Goal: Task Accomplishment & Management: Use online tool/utility

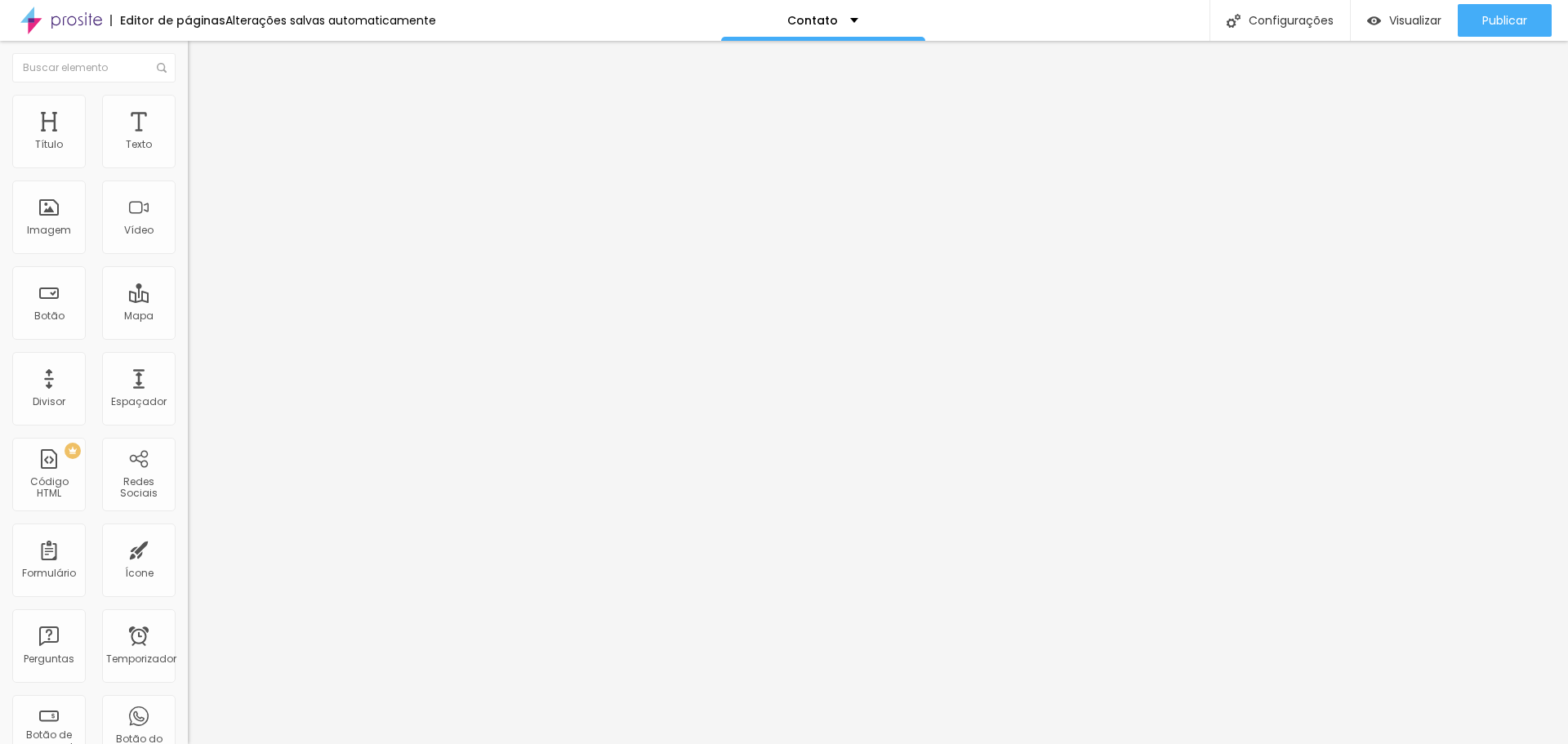
click at [187, 102] on img at bounding box center [195, 102] width 14 height 14
type input "9"
type input "11"
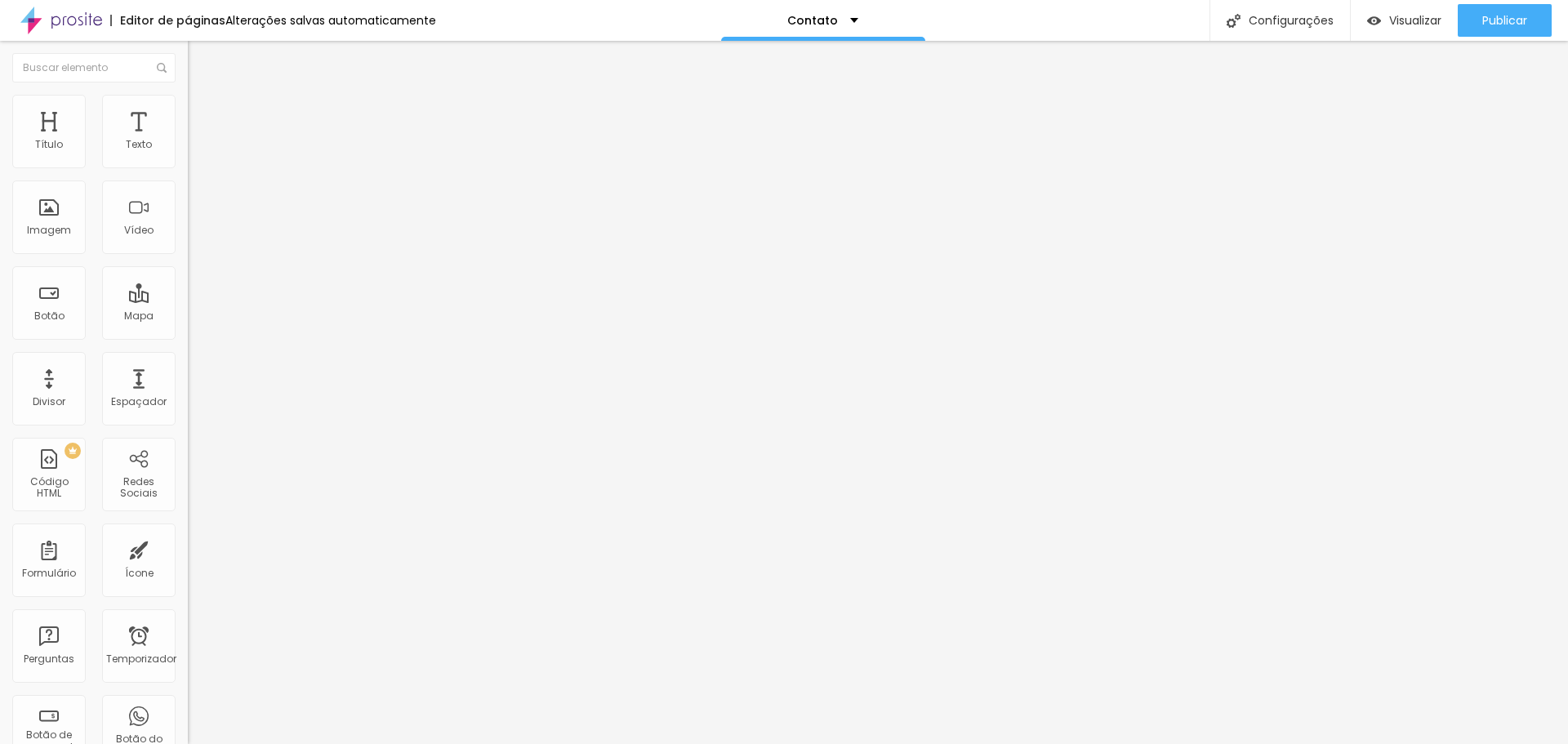
type input "12"
type input "13"
type input "14"
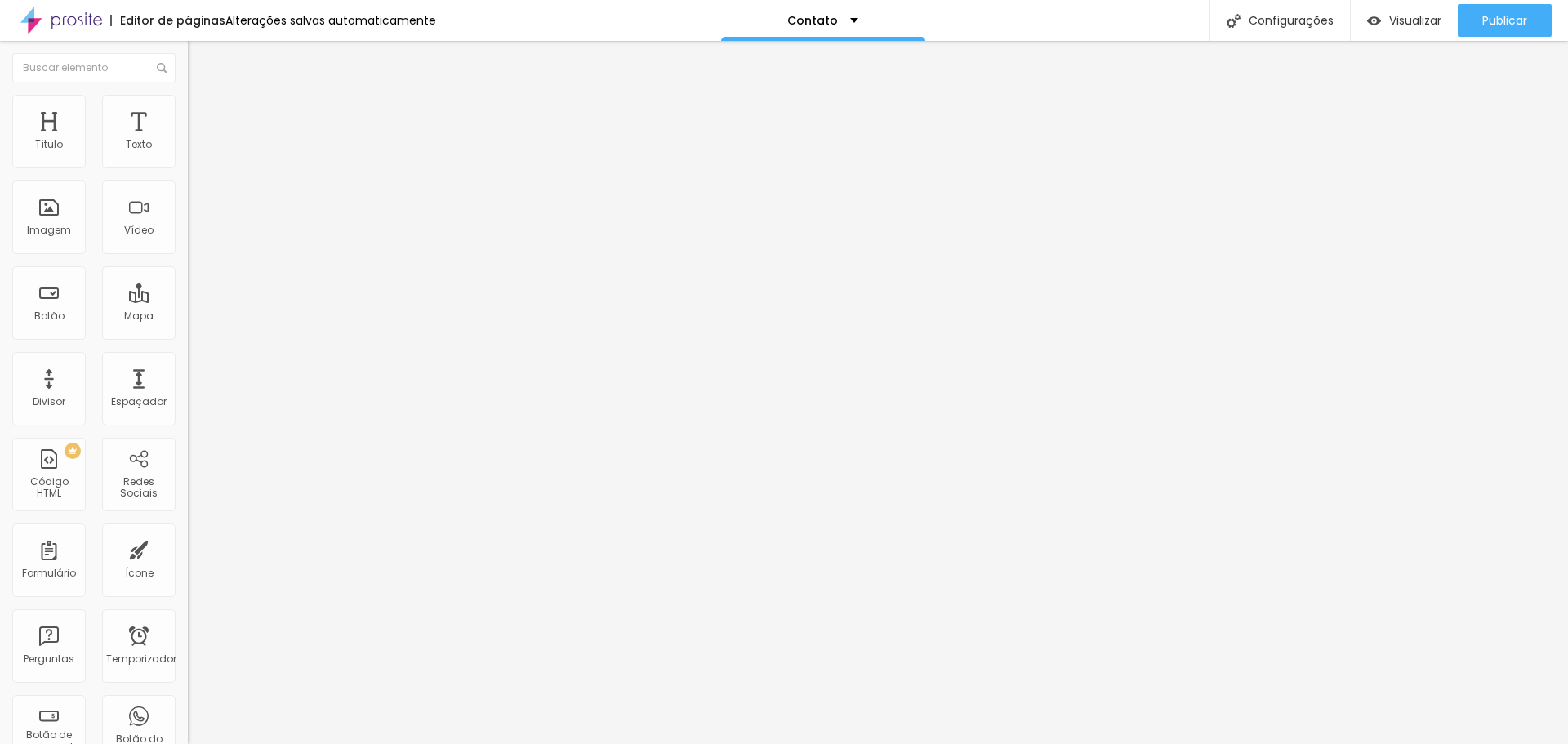
type input "14"
type input "15"
type input "16"
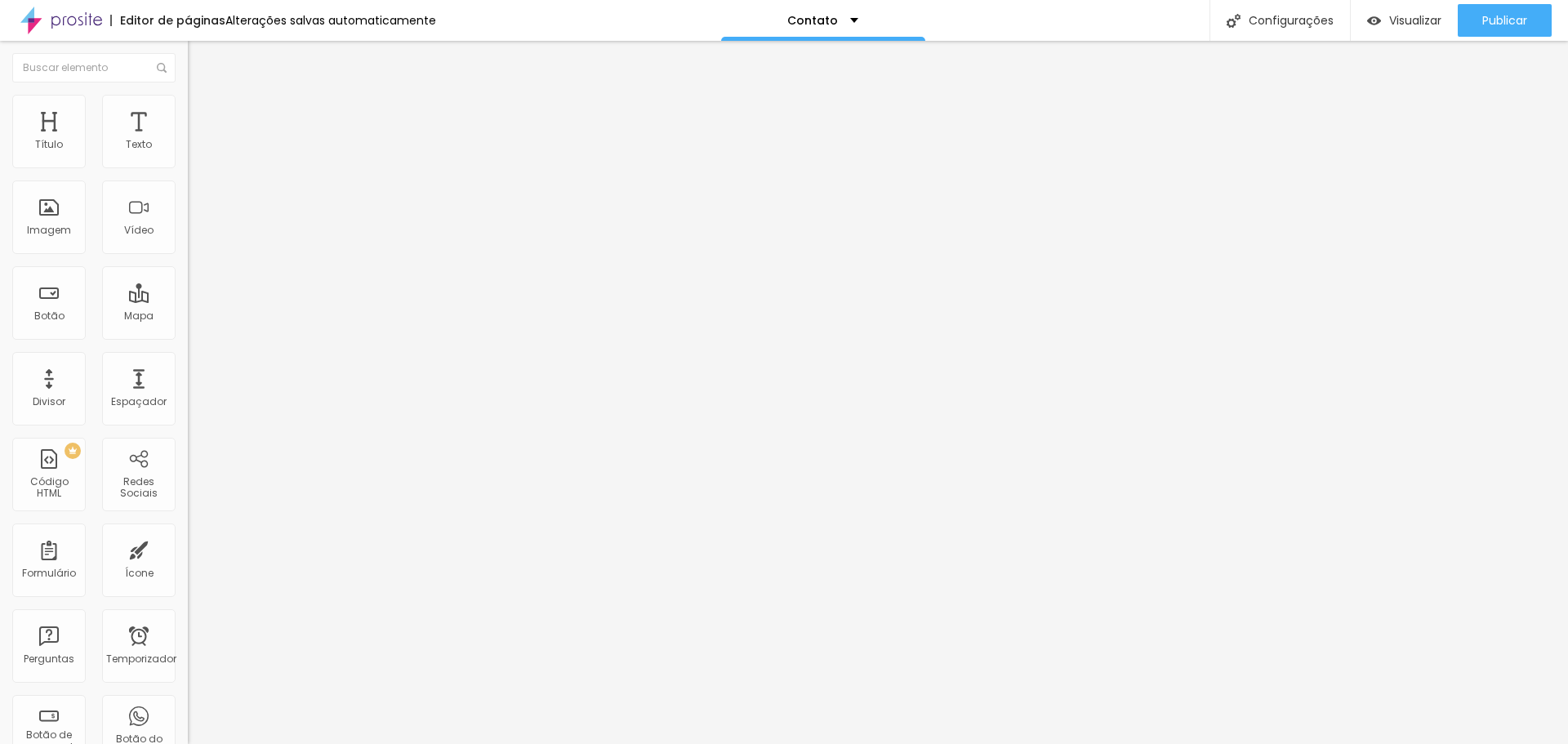
type input "17"
type input "18"
type input "19"
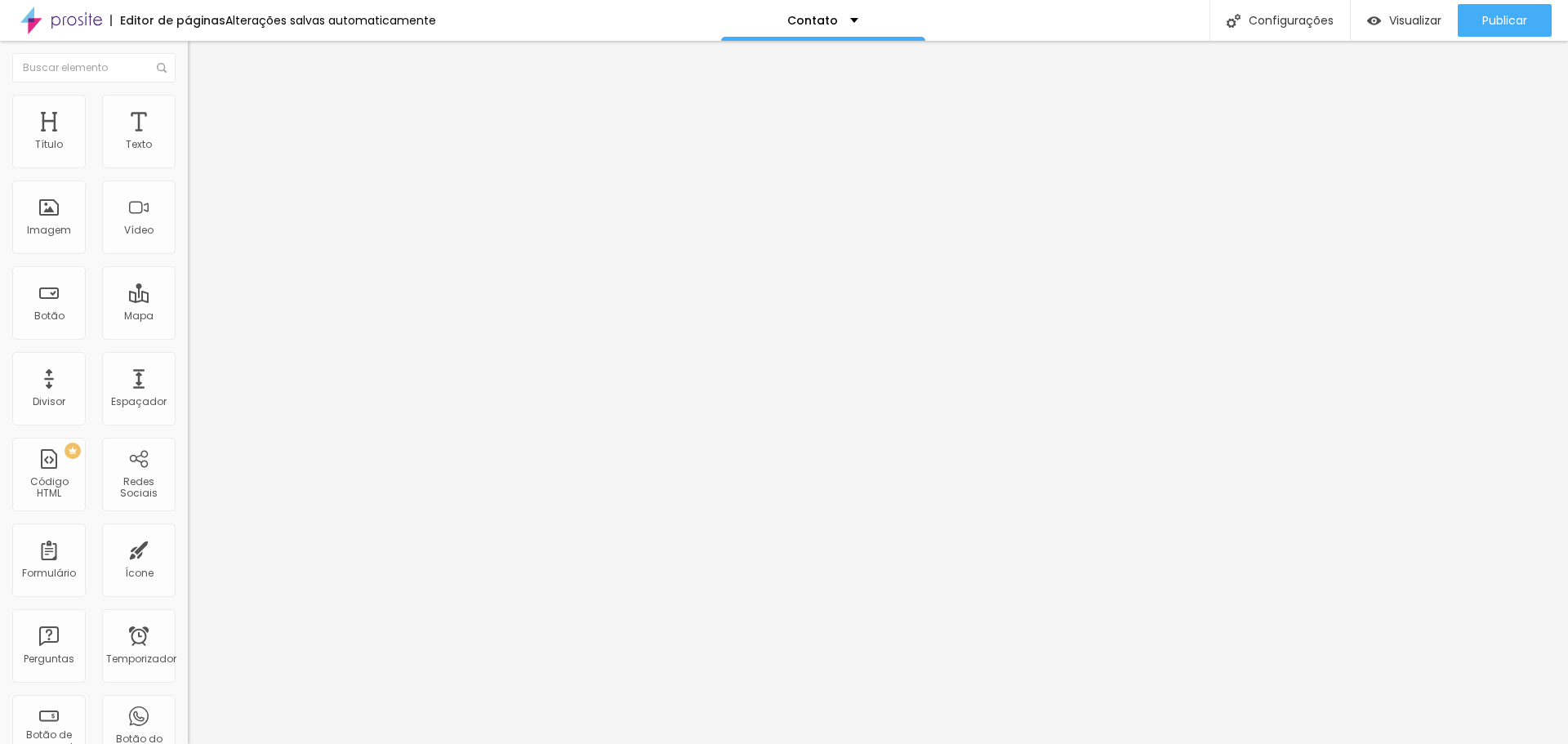
type input "19"
type input "20"
type input "21"
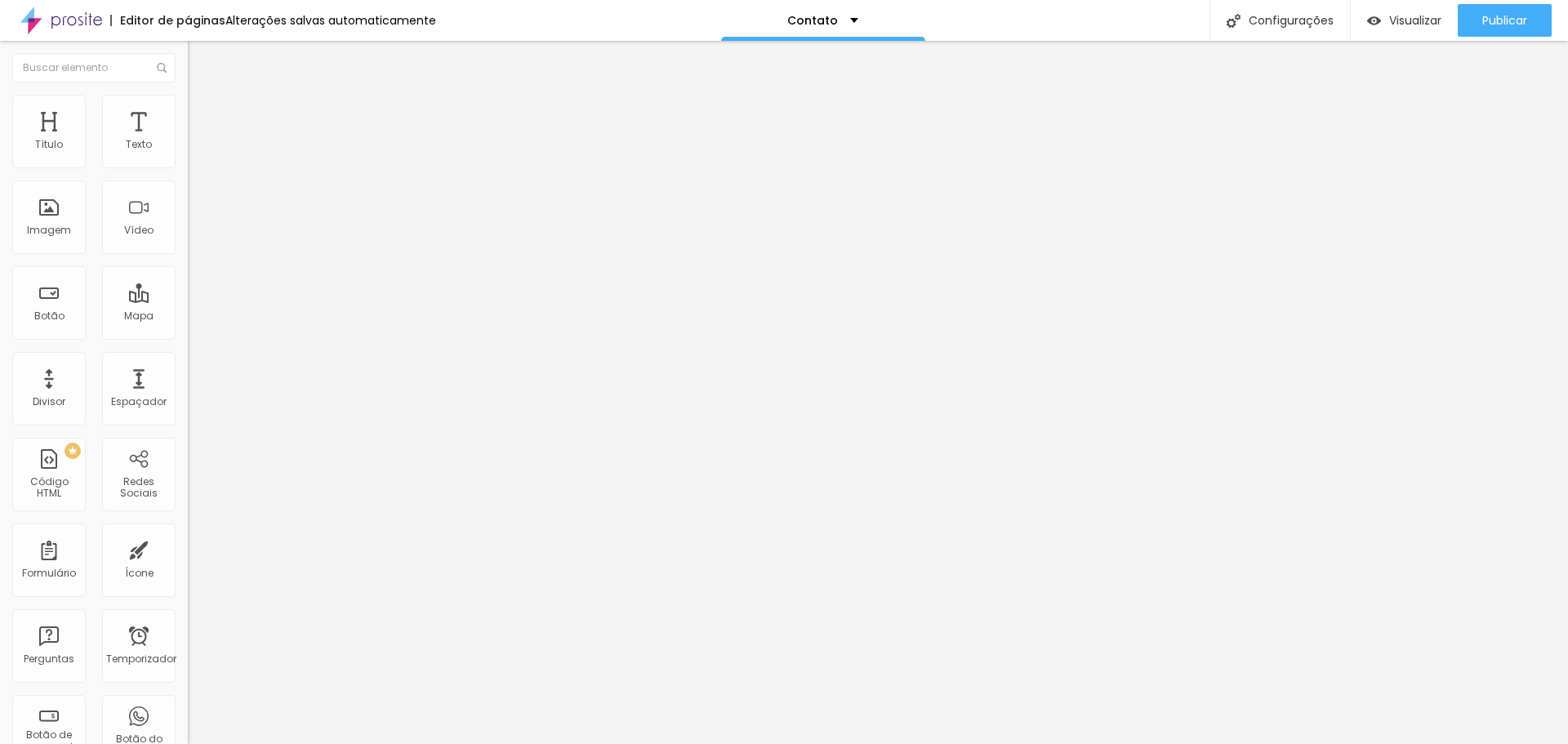
type input "22"
type input "23"
type input "24"
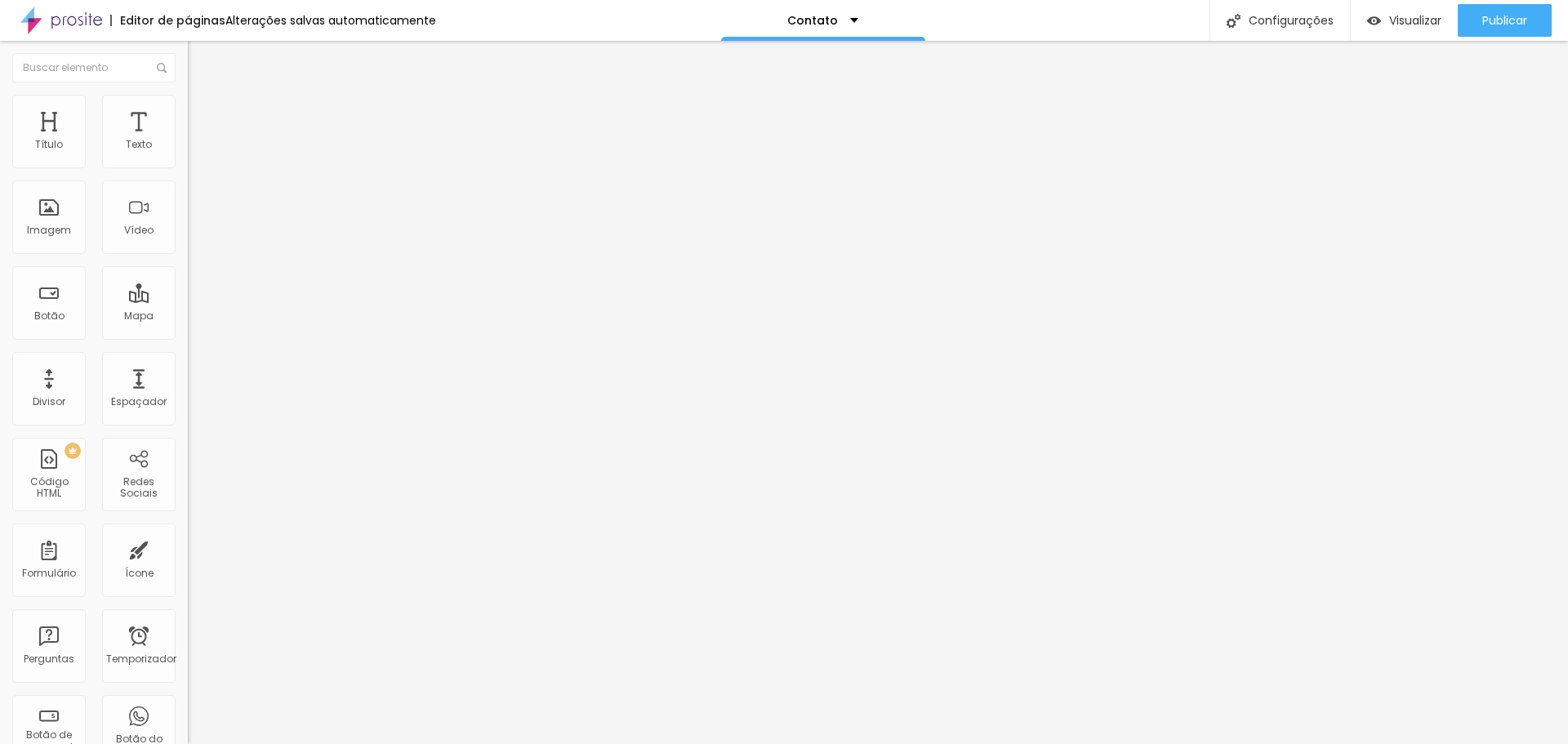
type input "24"
type input "23"
type input "22"
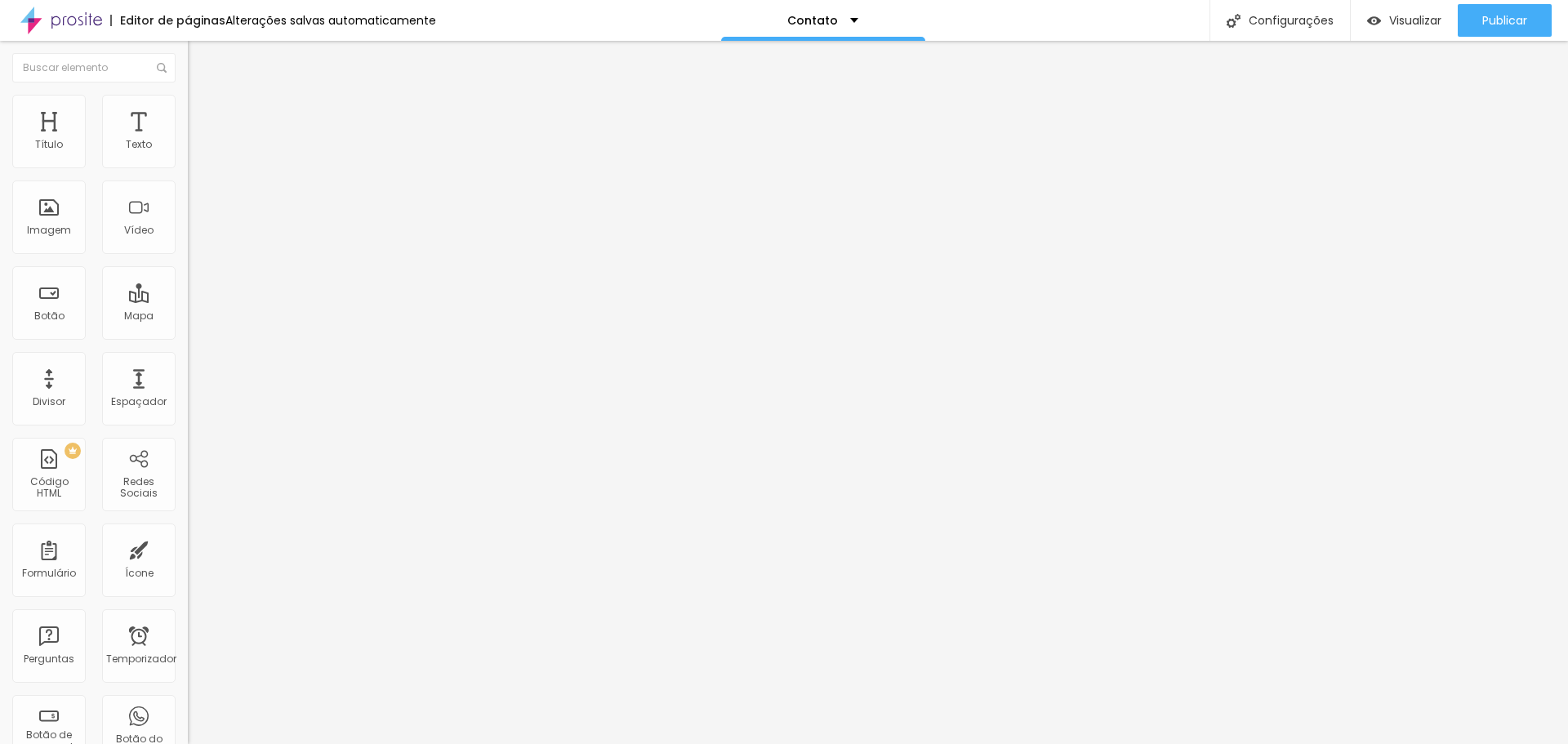
type input "21"
type input "22"
type input "23"
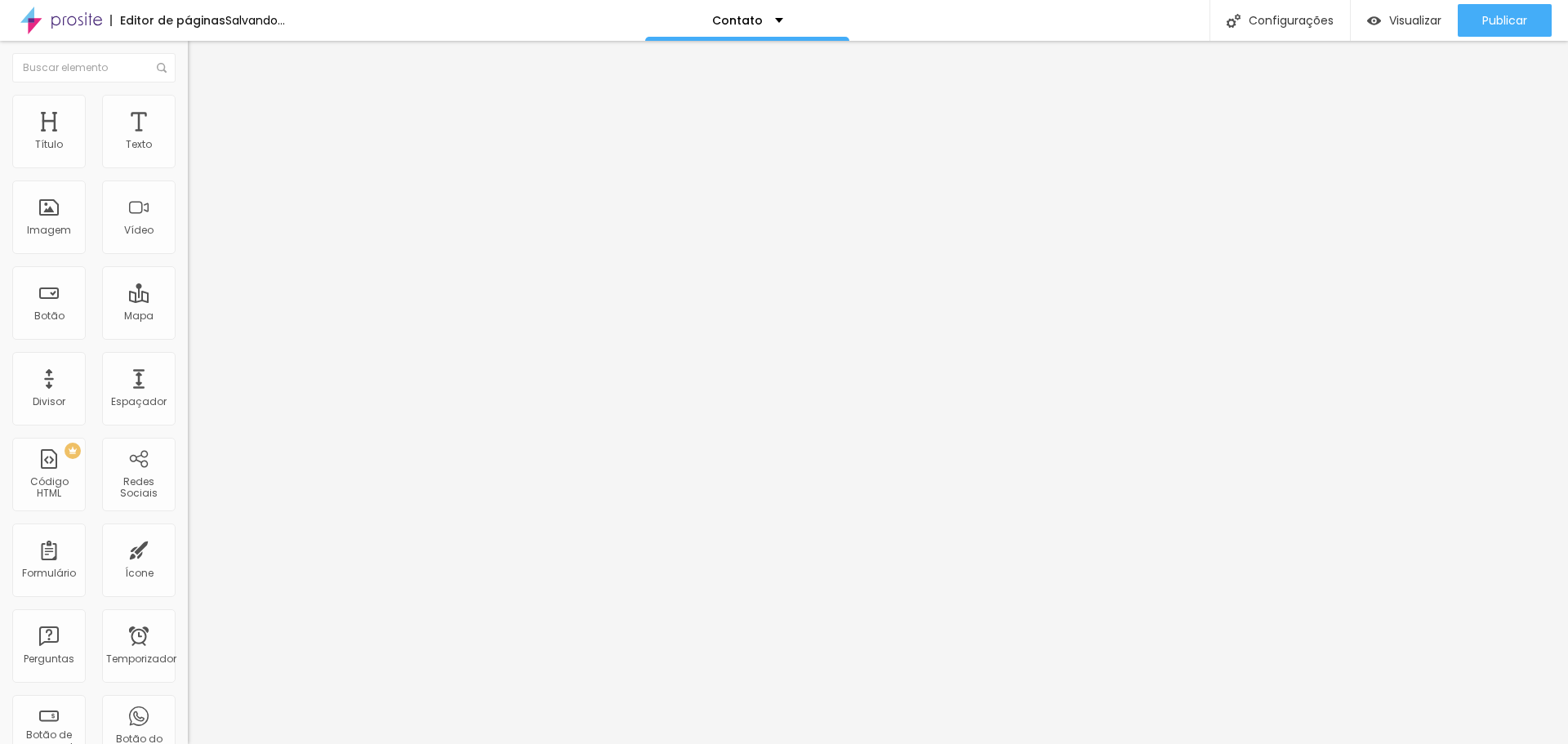
type input "23"
type input "24"
type input "25"
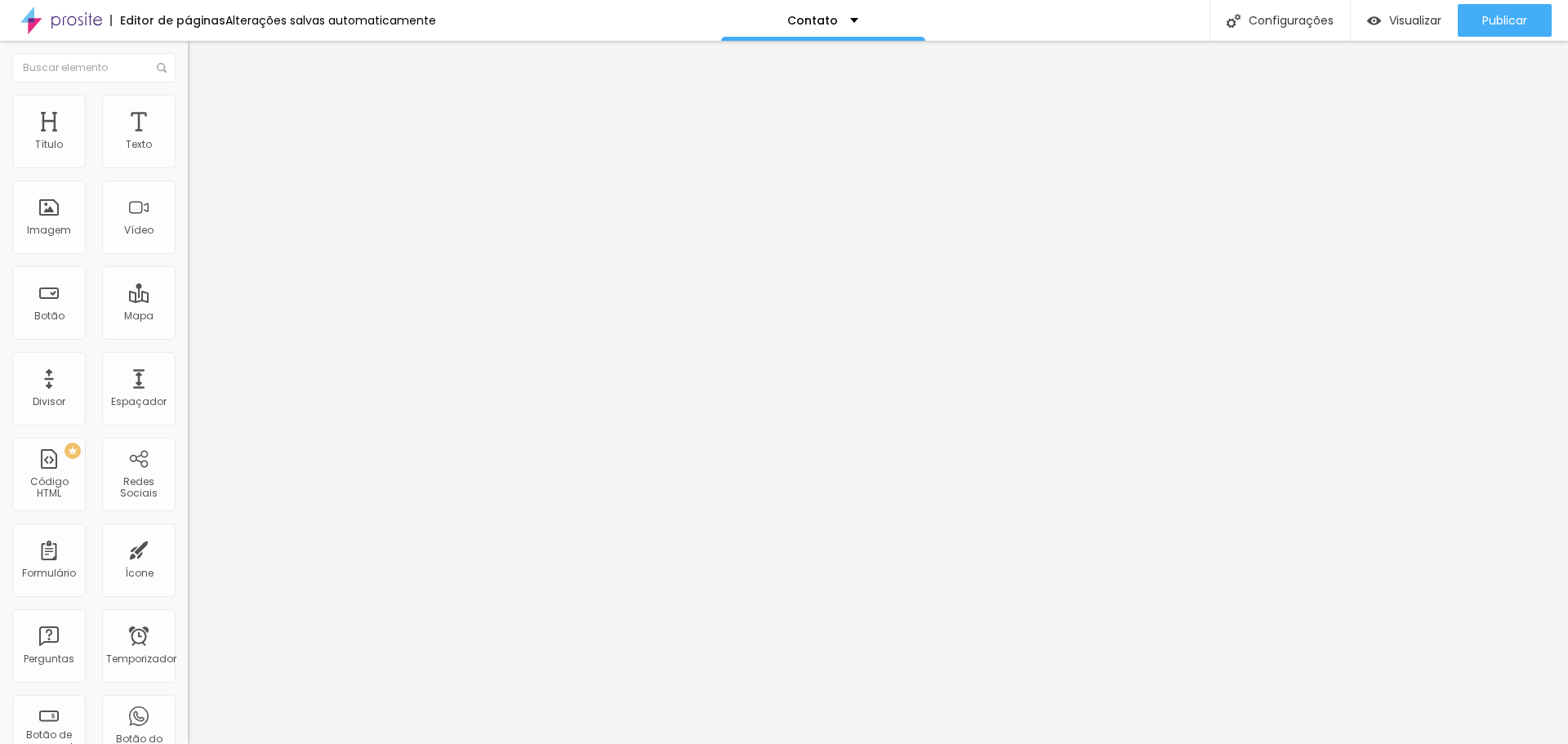
type input "24"
type input "23"
type input "22"
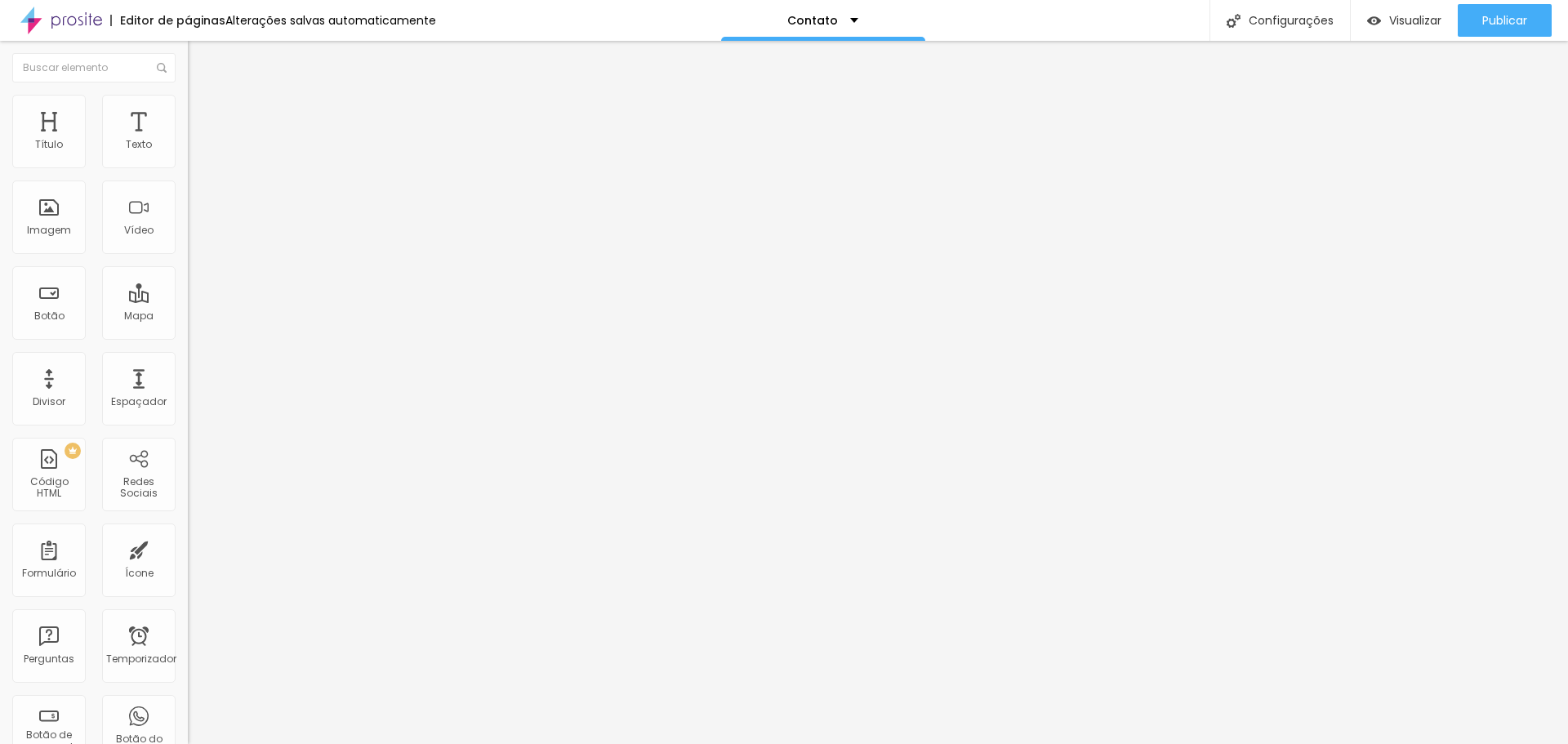
type input "22"
type input "21"
type input "20"
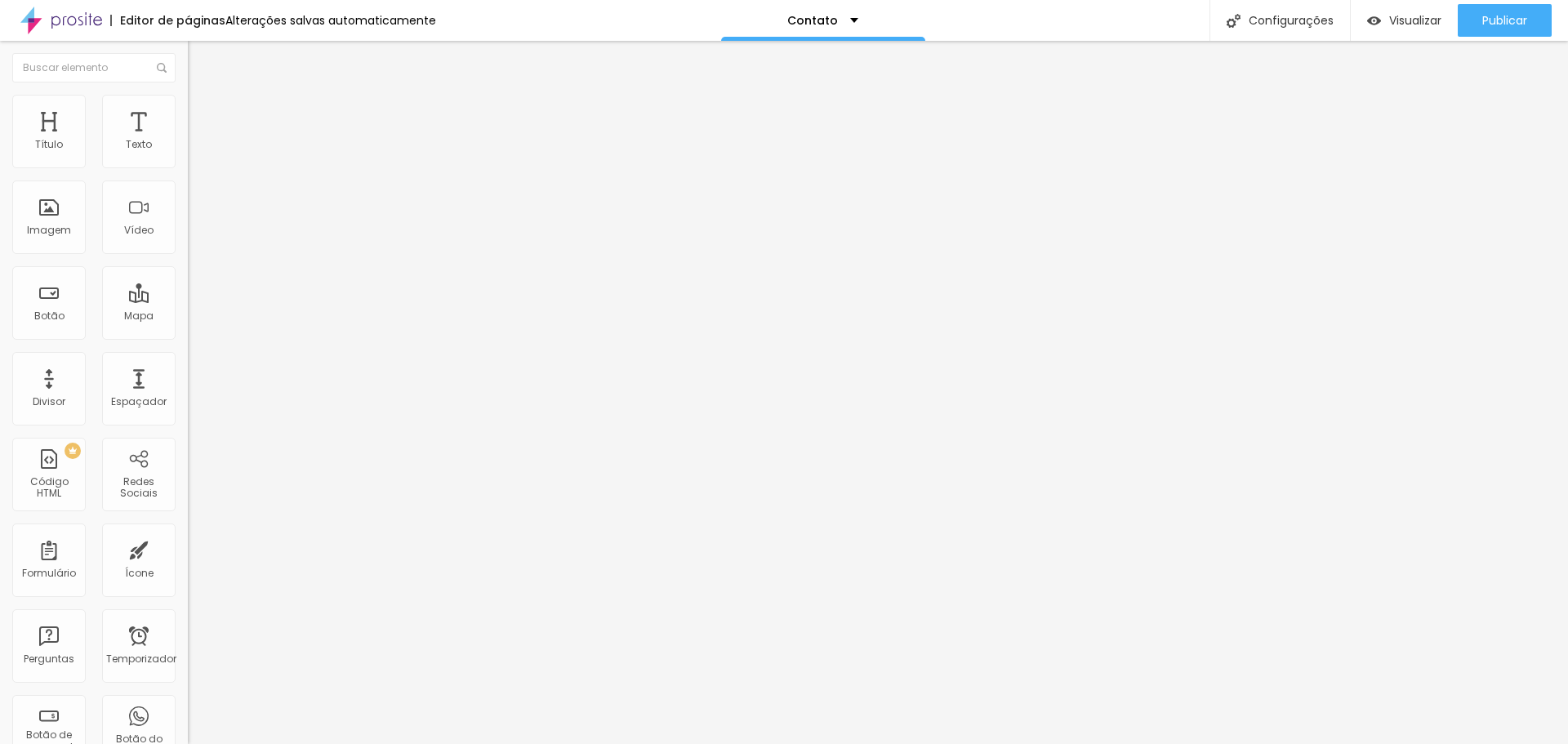
drag, startPoint x: 48, startPoint y: 156, endPoint x: 58, endPoint y: 159, distance: 10.4
type input "20"
click at [187, 301] on input "range" at bounding box center [240, 307] width 105 height 14
type input "9"
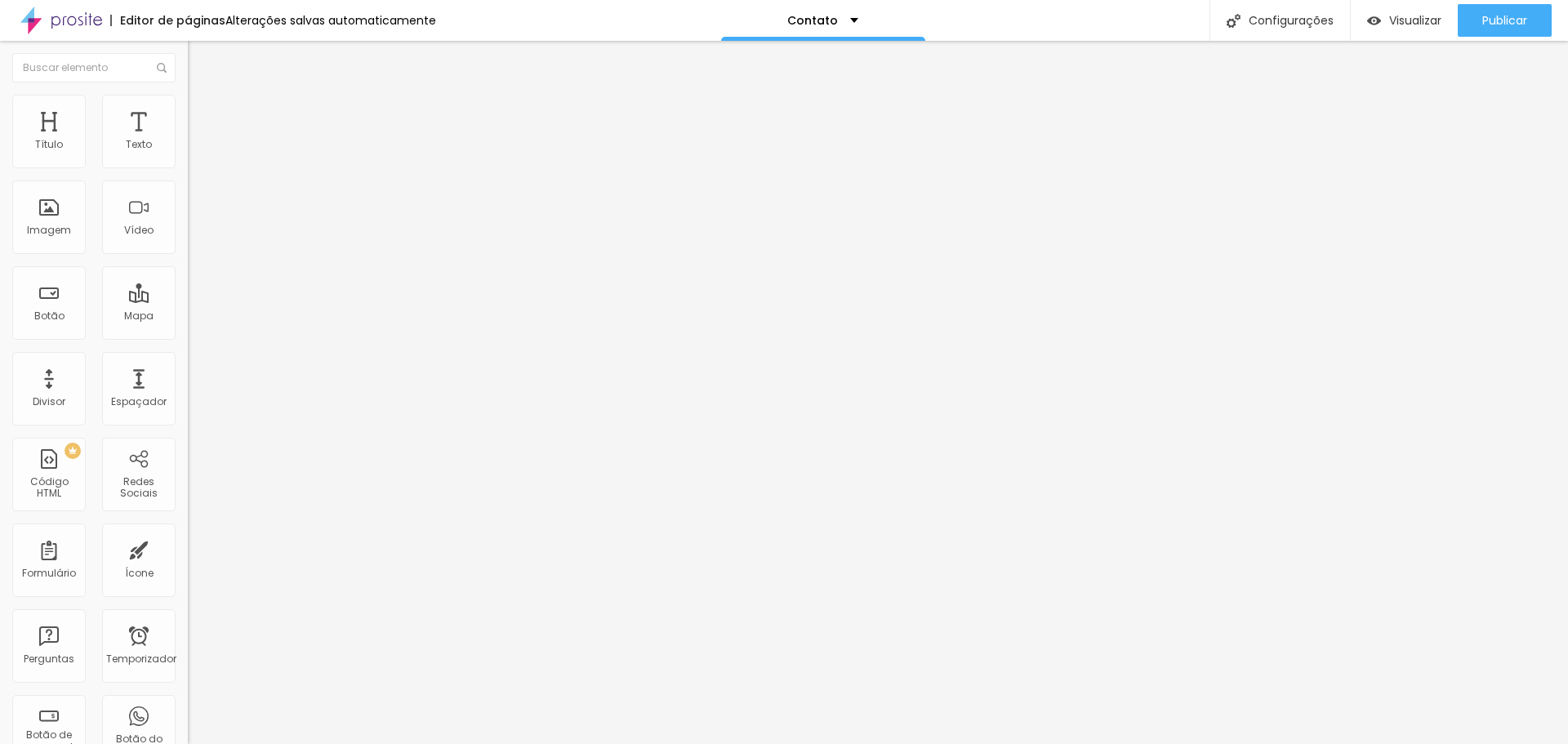
type input "11"
type input "12"
type input "13"
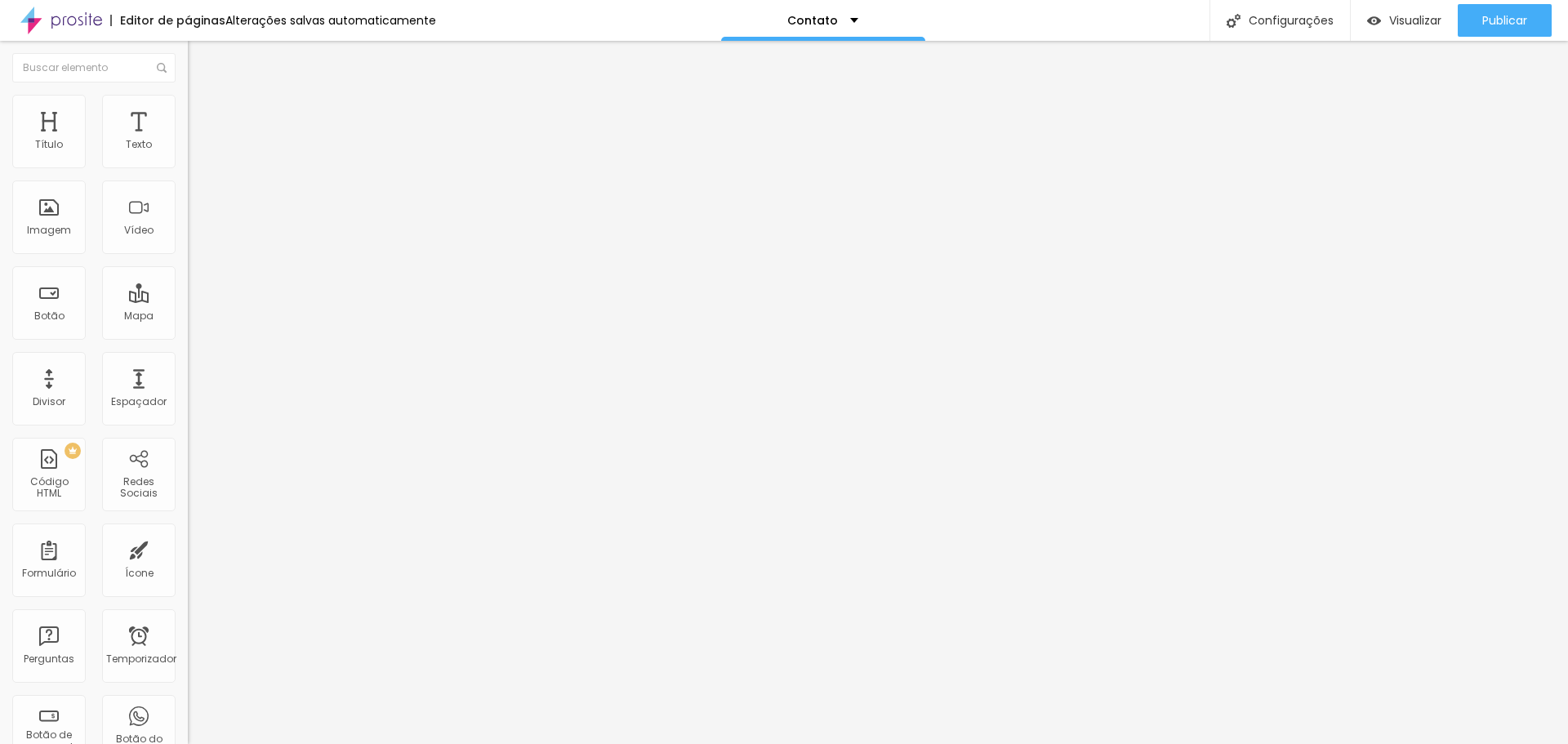
type input "13"
type input "14"
type input "15"
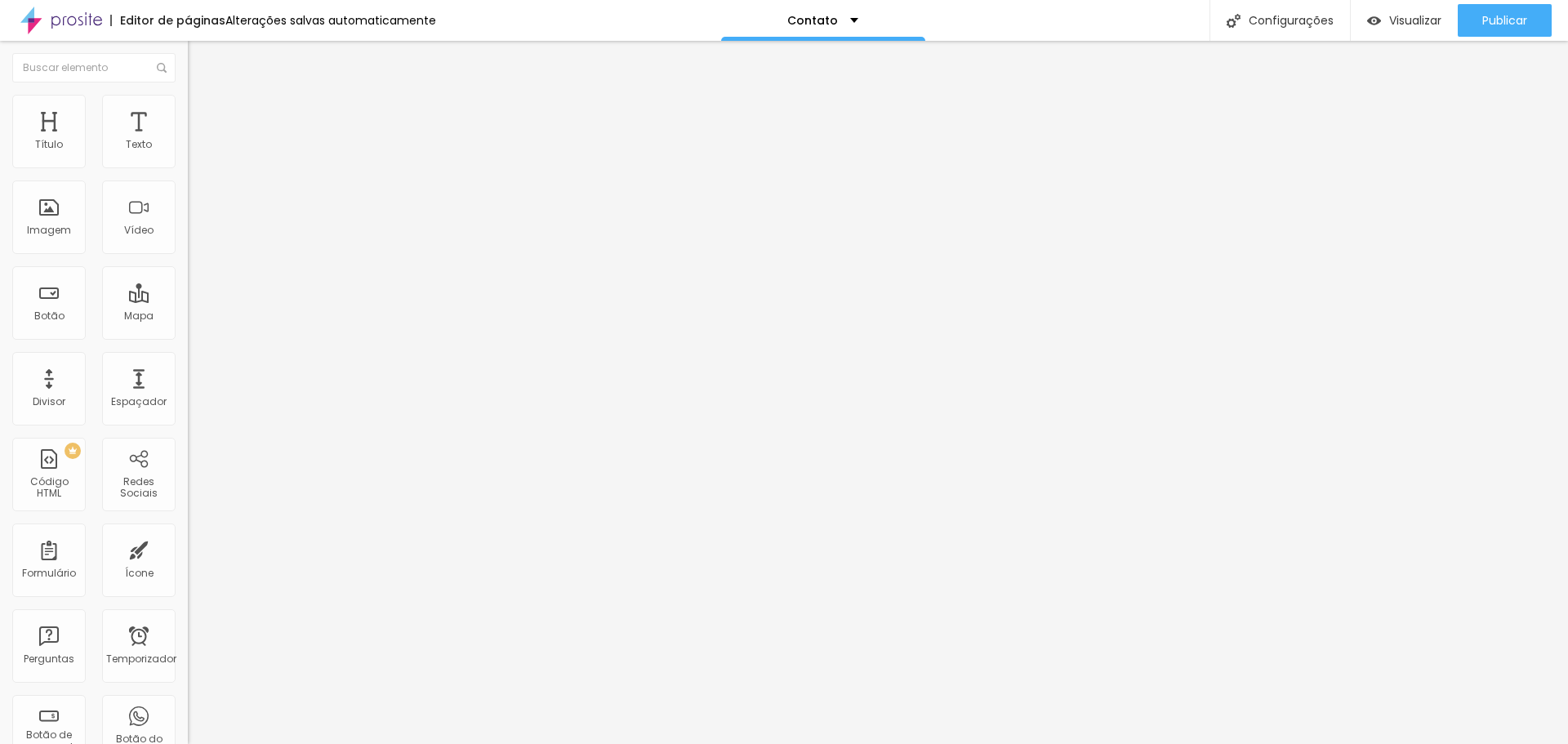
type input "16"
type input "17"
type input "18"
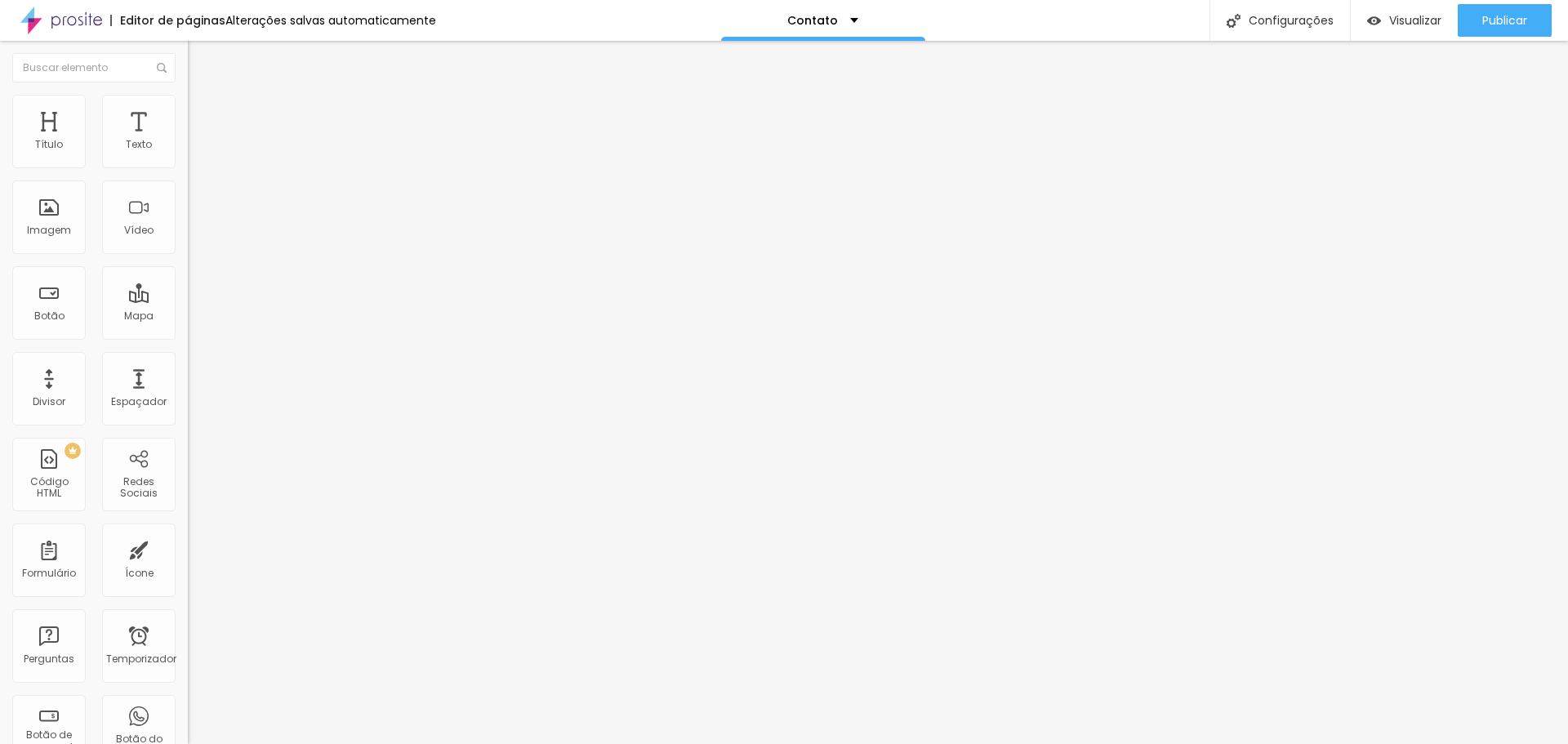
type input "18"
type input "19"
type input "20"
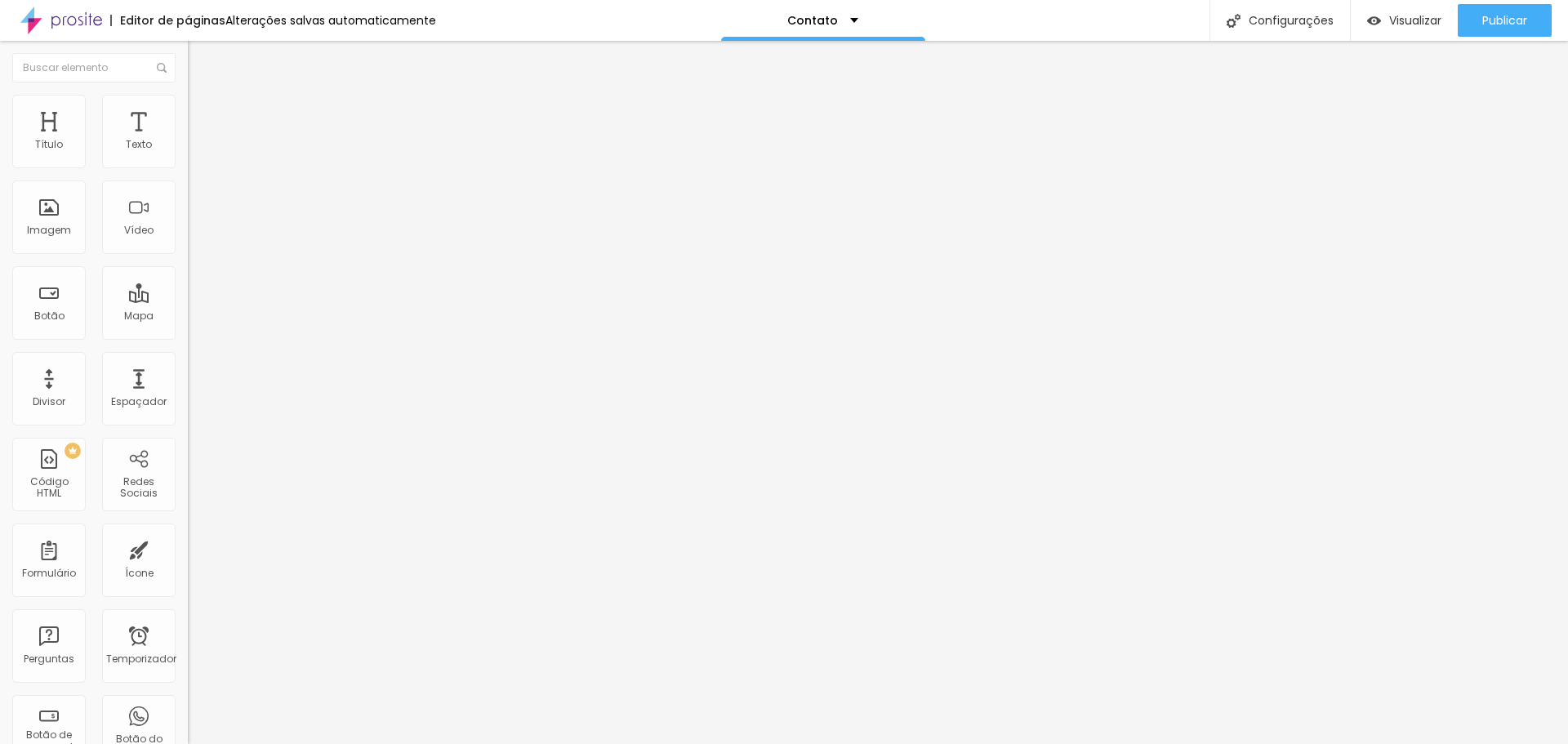
type input "21"
type input "20"
type input "19"
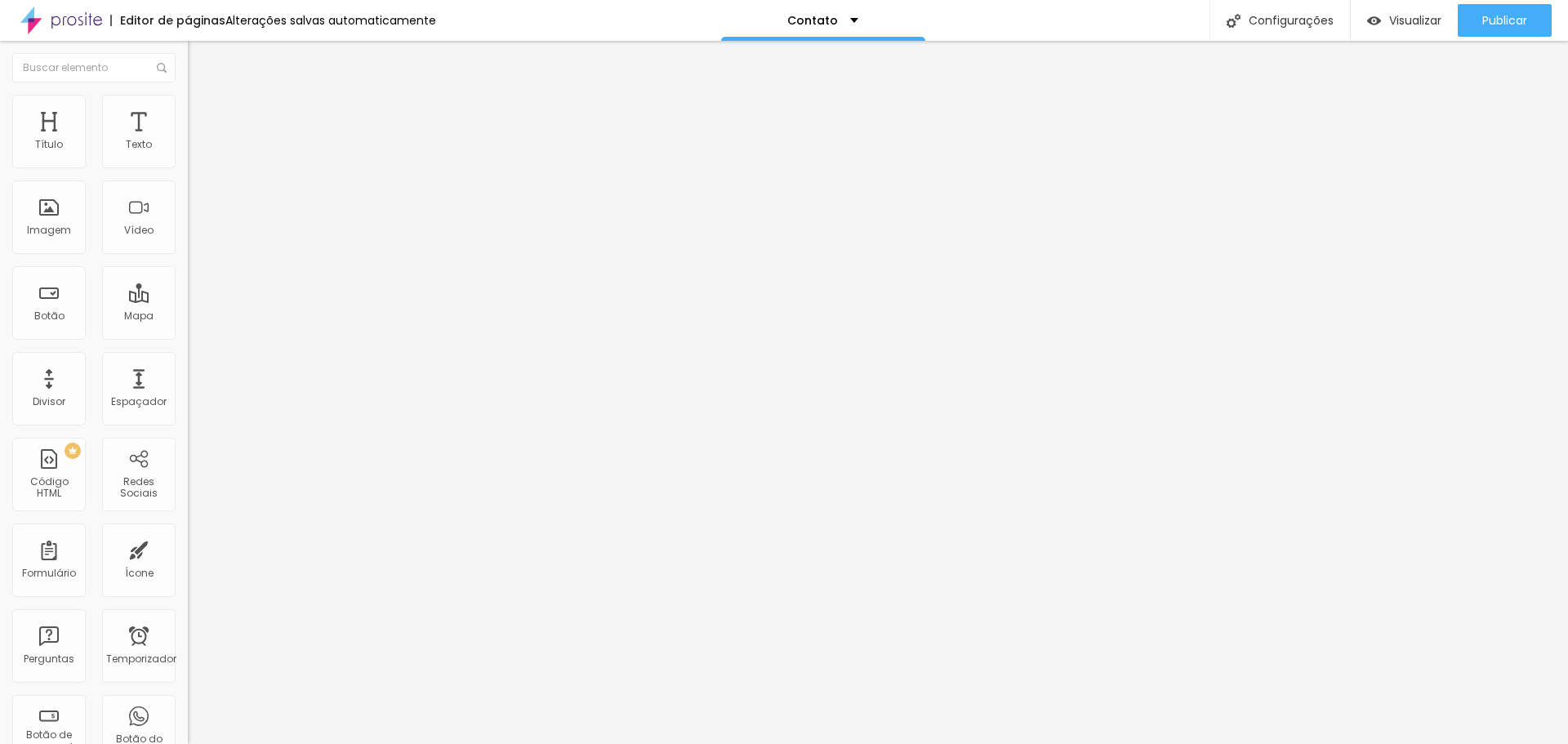
type input "19"
type input "18"
drag, startPoint x: 47, startPoint y: 192, endPoint x: 57, endPoint y: 194, distance: 10.2
click at [187, 531] on input "range" at bounding box center [240, 538] width 105 height 14
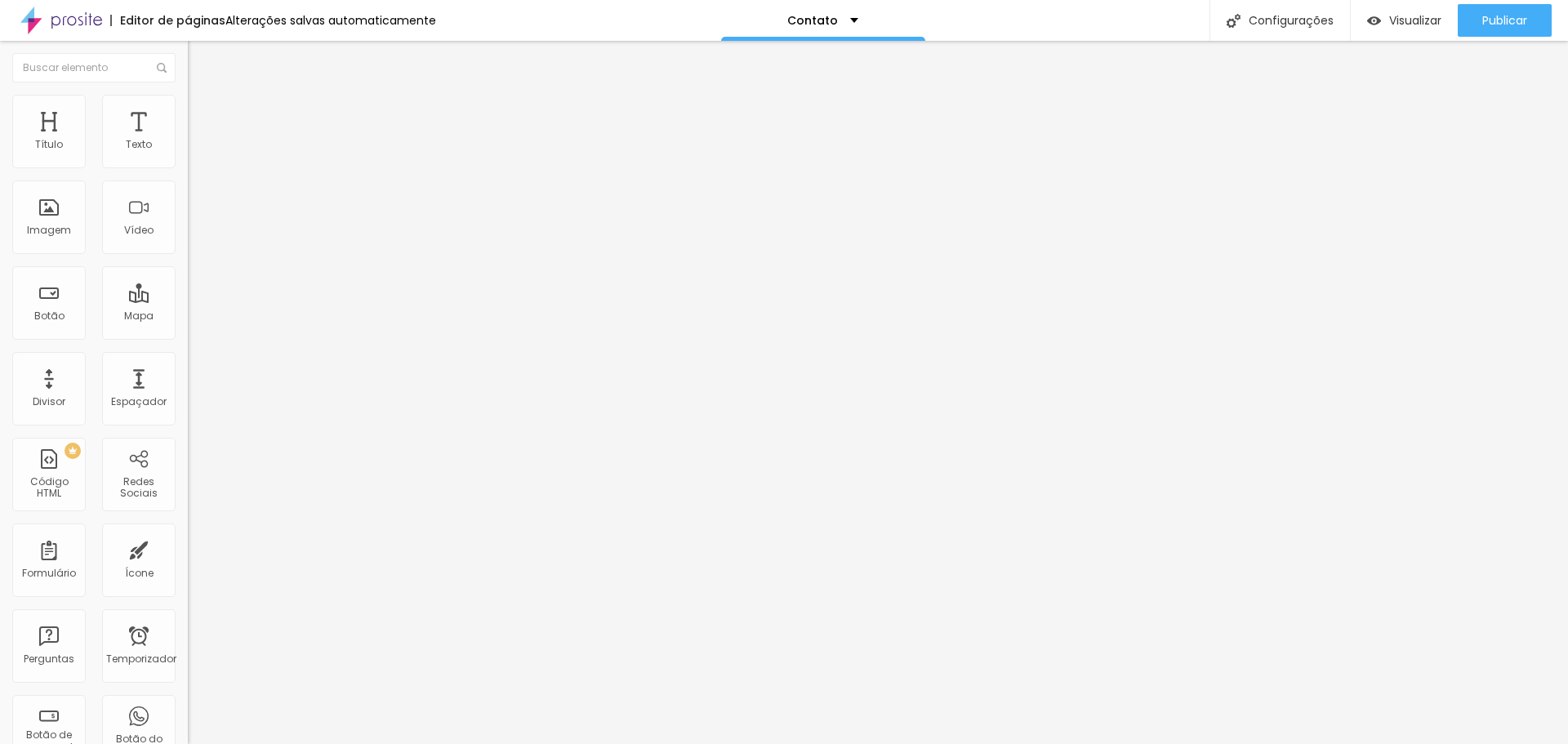
click at [187, 546] on input "18" at bounding box center [223, 554] width 70 height 17
drag, startPoint x: 159, startPoint y: 190, endPoint x: 175, endPoint y: 193, distance: 16.3
click at [187, 342] on div "18 Espaço de baixo" at bounding box center [281, 458] width 187 height 231
type input "2"
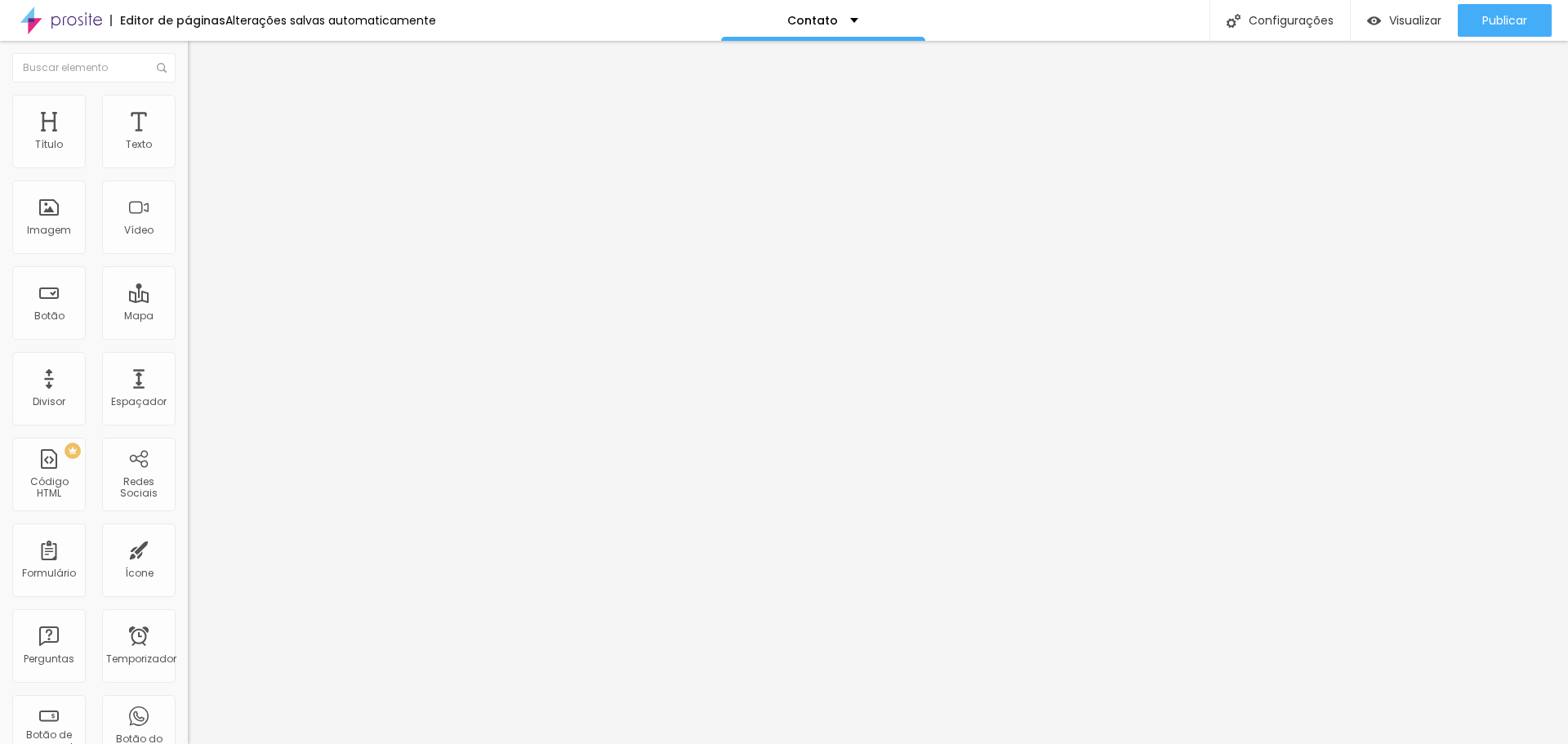
type input "20"
click at [195, 152] on icon "button" at bounding box center [199, 147] width 10 height 10
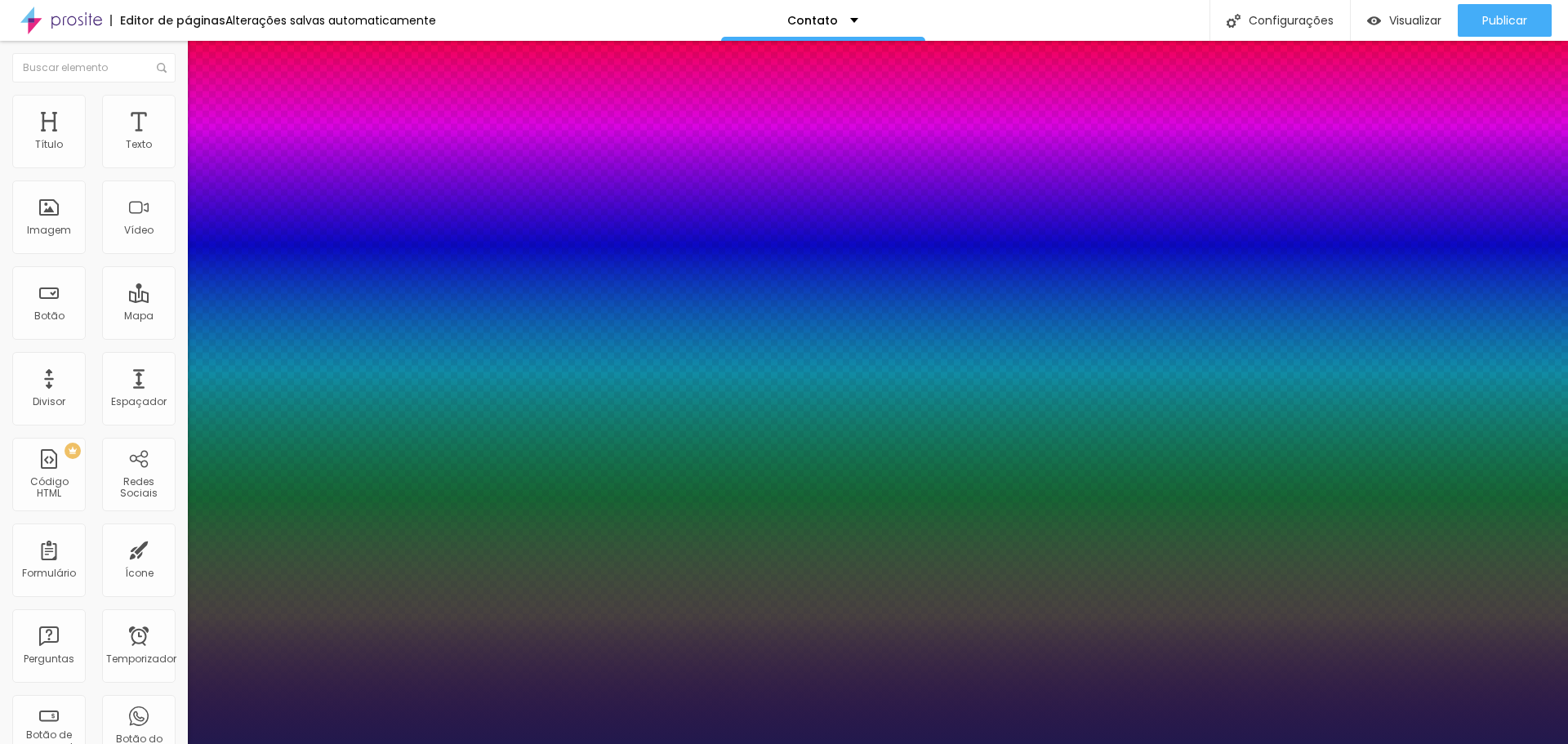
type input "1"
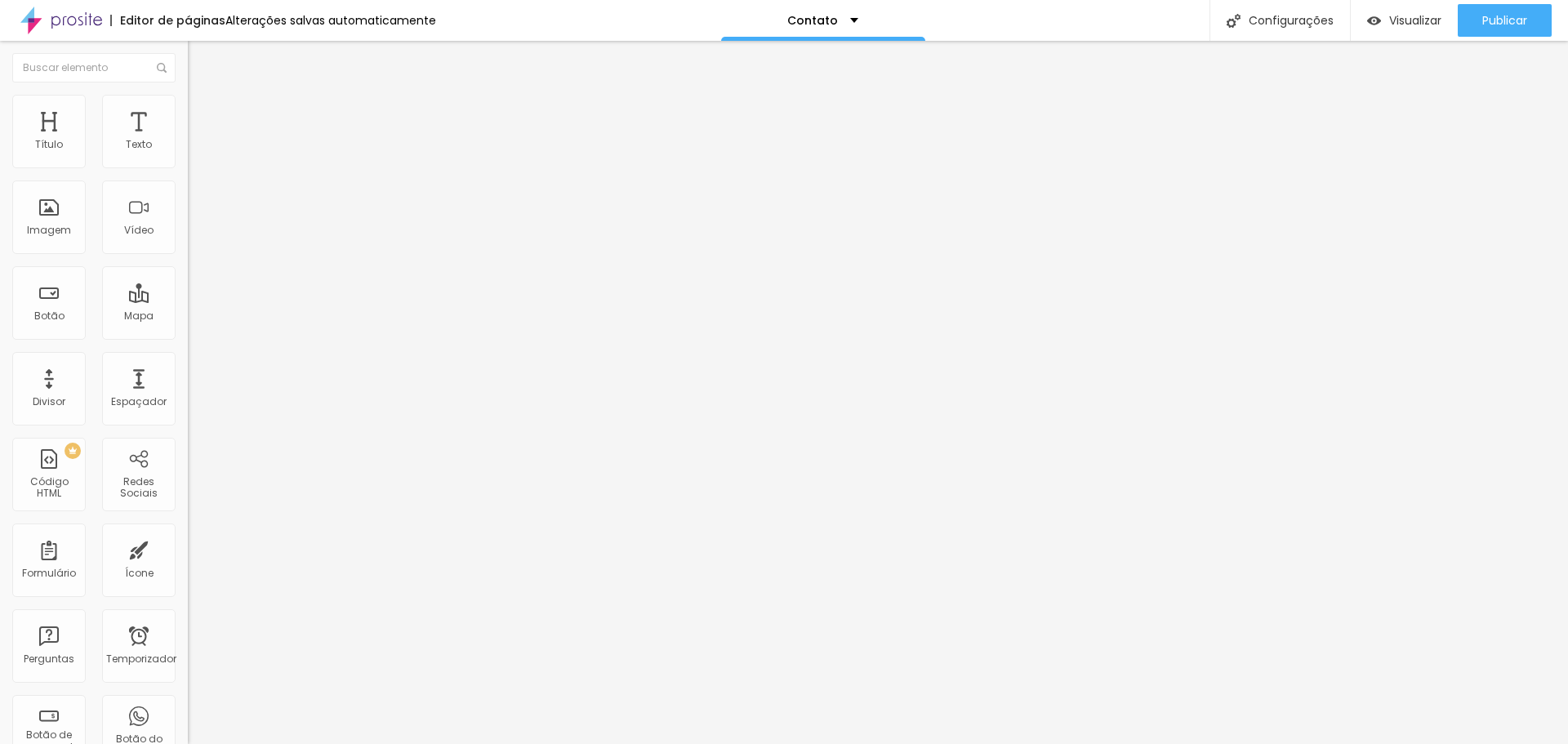
click at [203, 110] on font "Avançado" at bounding box center [230, 105] width 54 height 14
click at [203, 96] on font "Estilo" at bounding box center [215, 89] width 25 height 14
click at [187, 157] on button "button" at bounding box center [198, 148] width 23 height 17
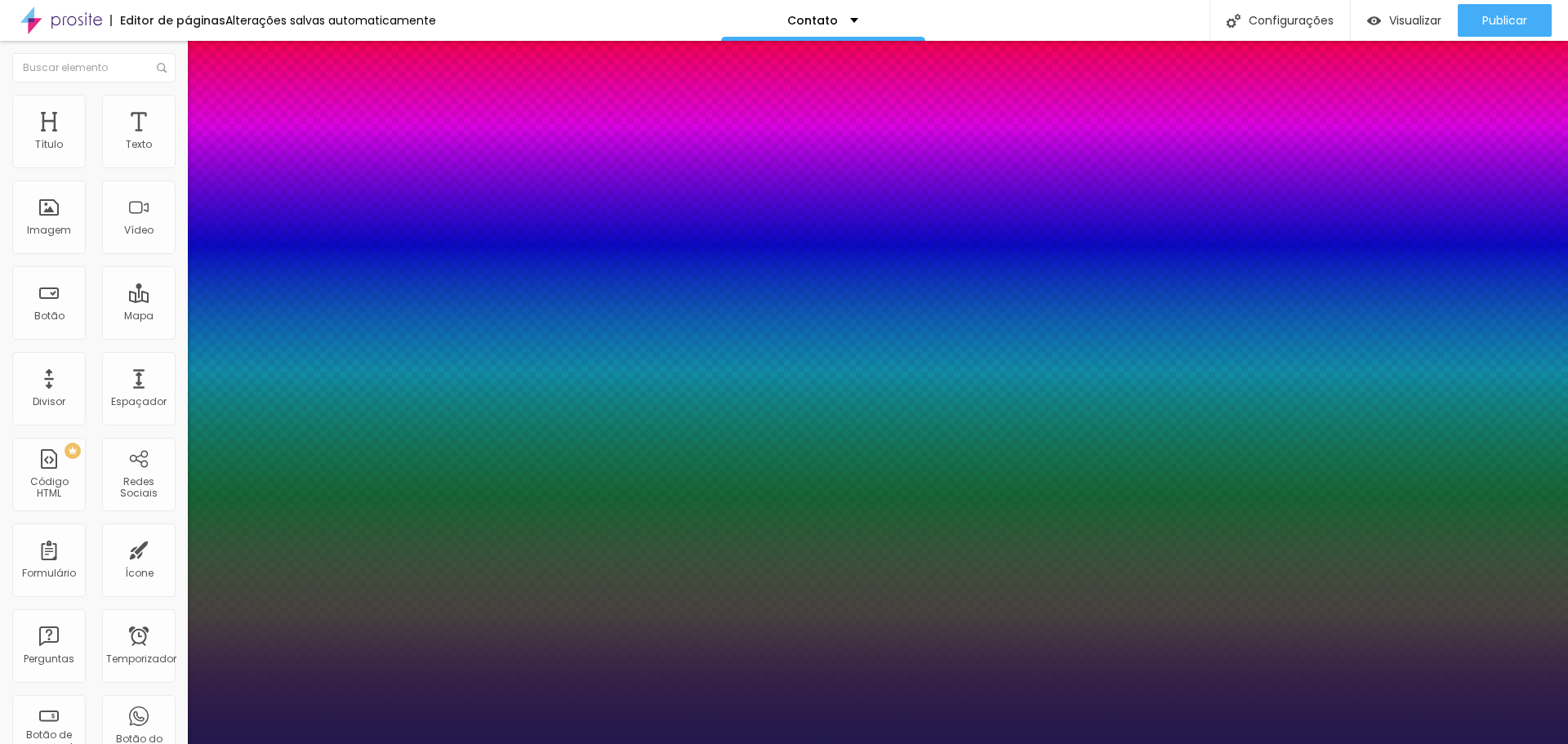
type input "1"
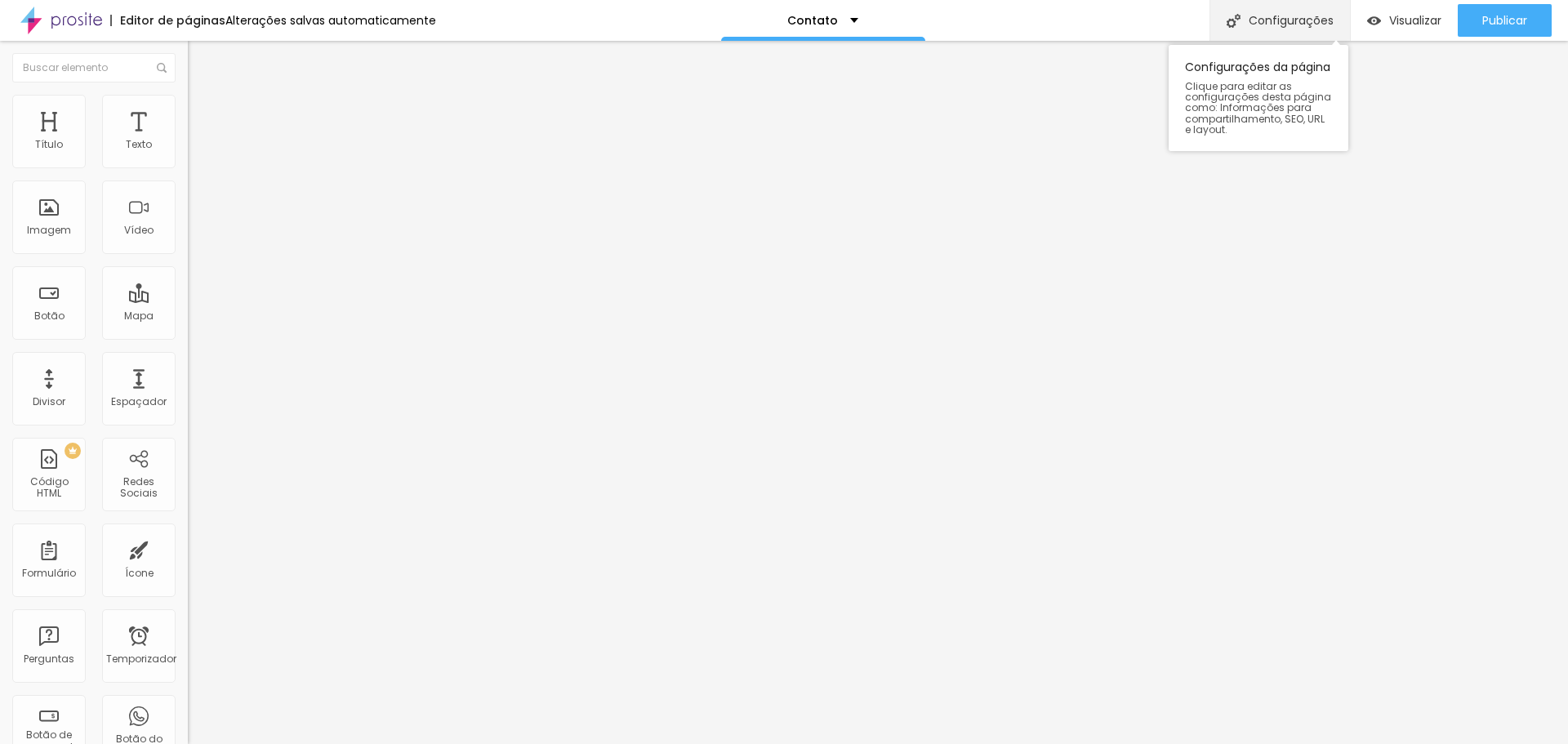
click at [1289, 20] on font "Configurações" at bounding box center [1291, 21] width 85 height 16
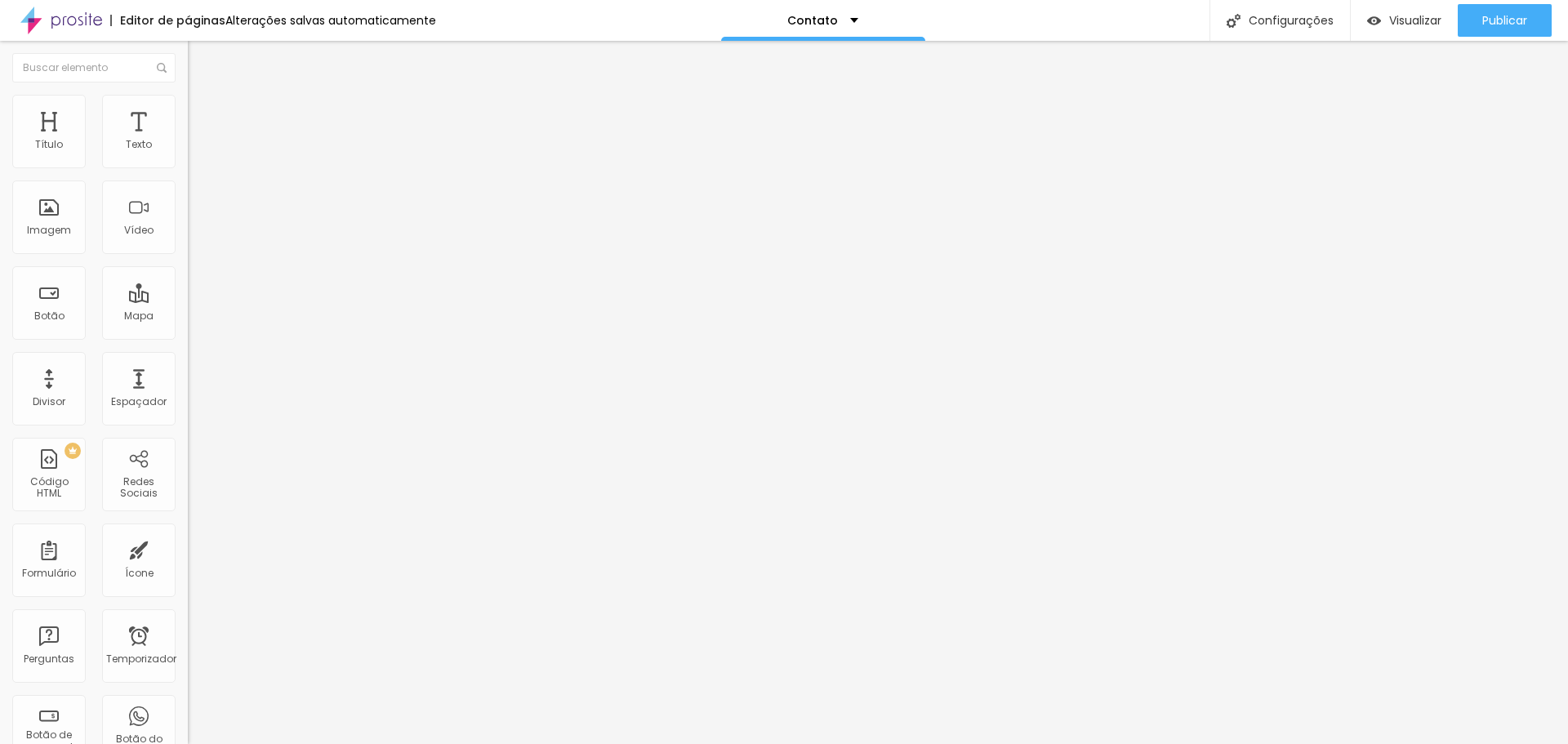
click at [1480, 31] on button "Publicar" at bounding box center [1505, 21] width 94 height 32
click at [1423, 17] on font "Visualizar" at bounding box center [1416, 21] width 52 height 16
click at [203, 109] on font "Estilo" at bounding box center [215, 105] width 25 height 14
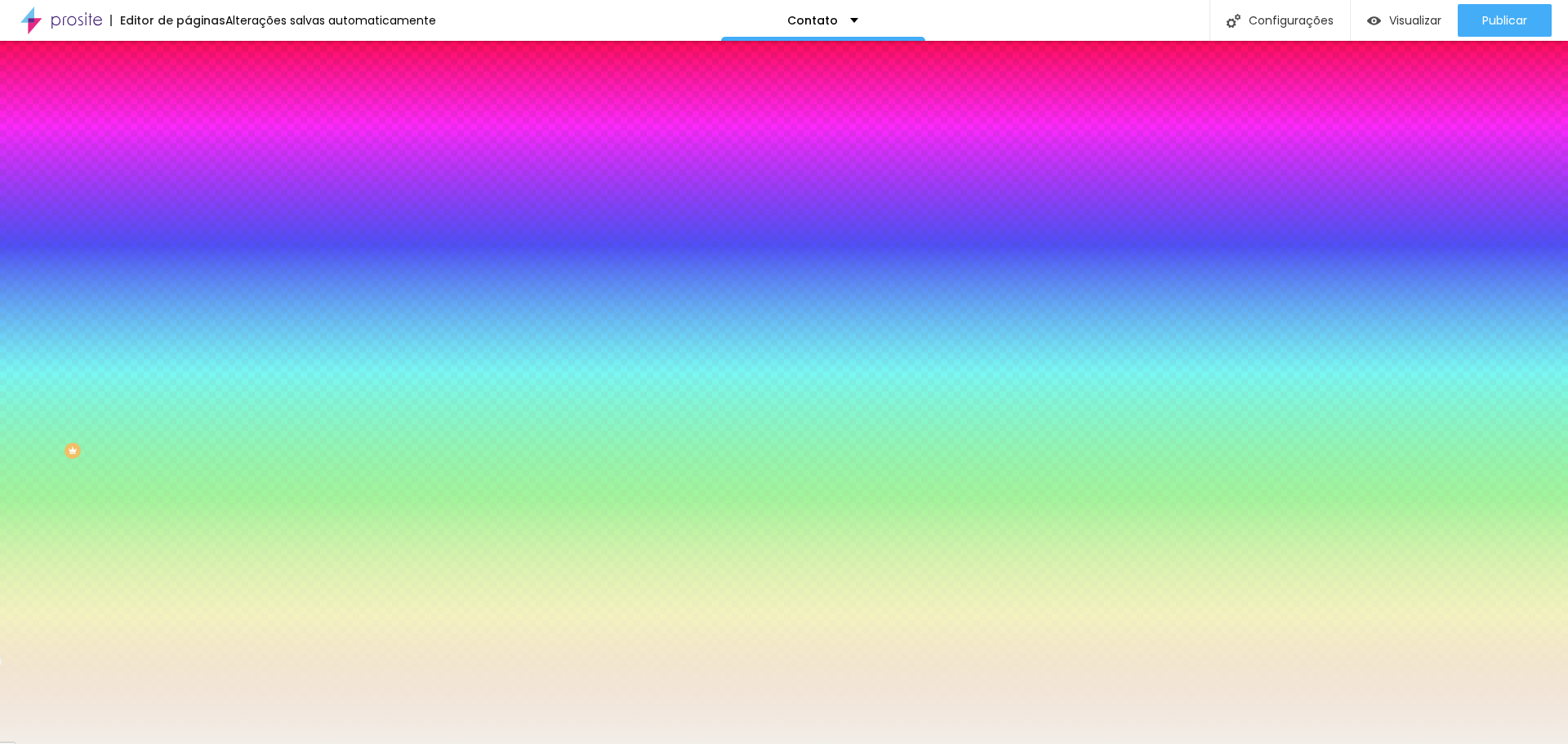
type input "#F2EFE8"
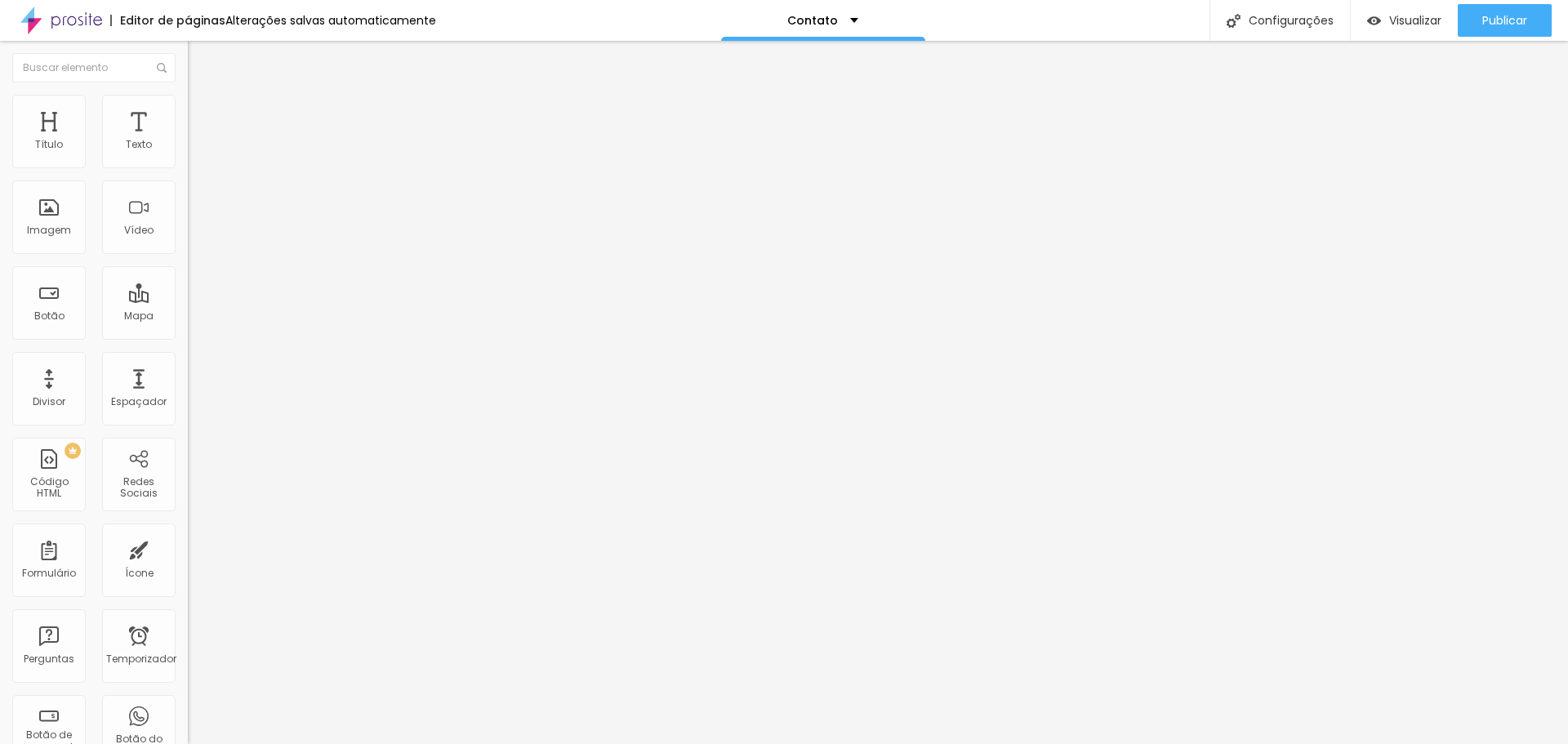
click at [203, 112] on font "Estilo" at bounding box center [215, 105] width 25 height 14
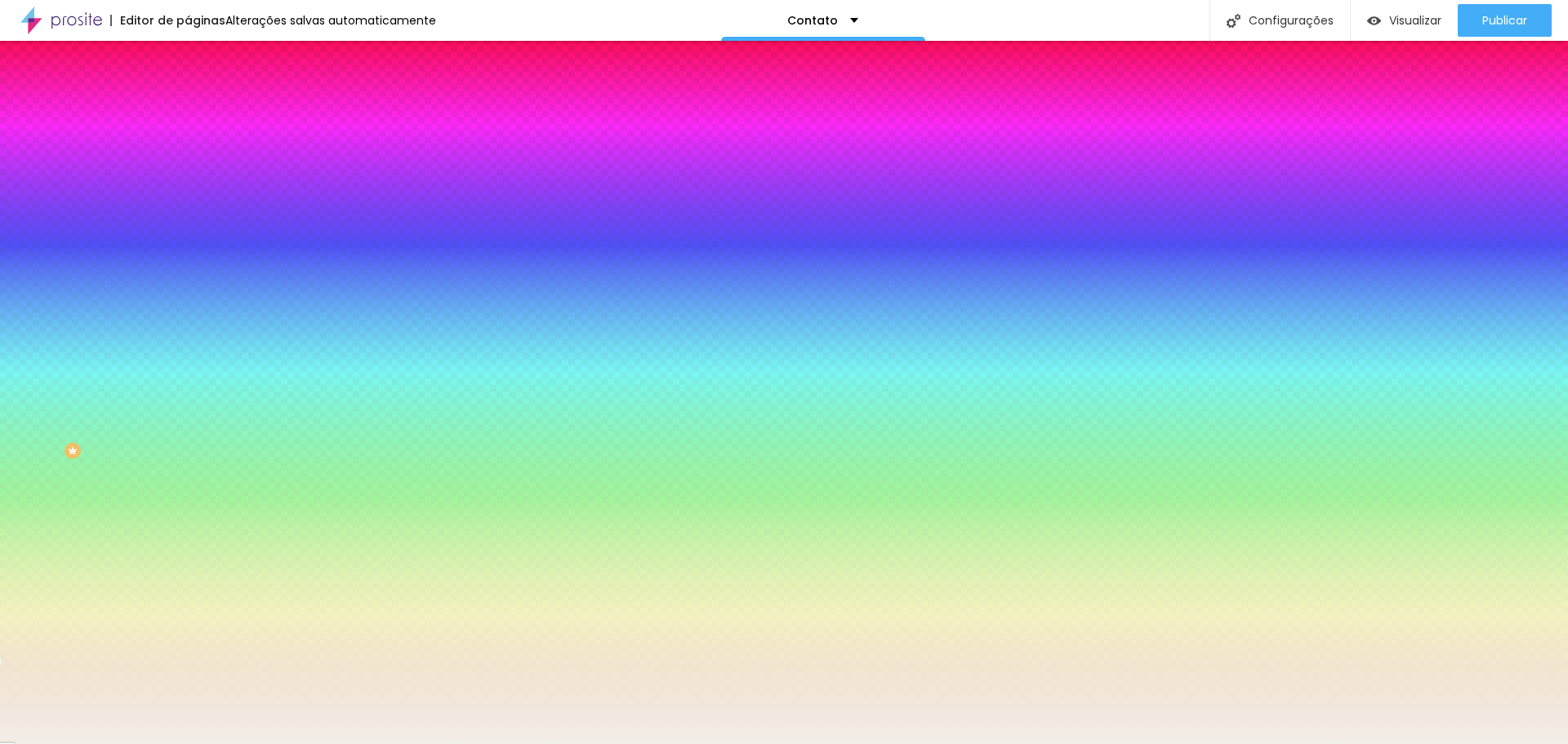
type input "#F2EFE8"
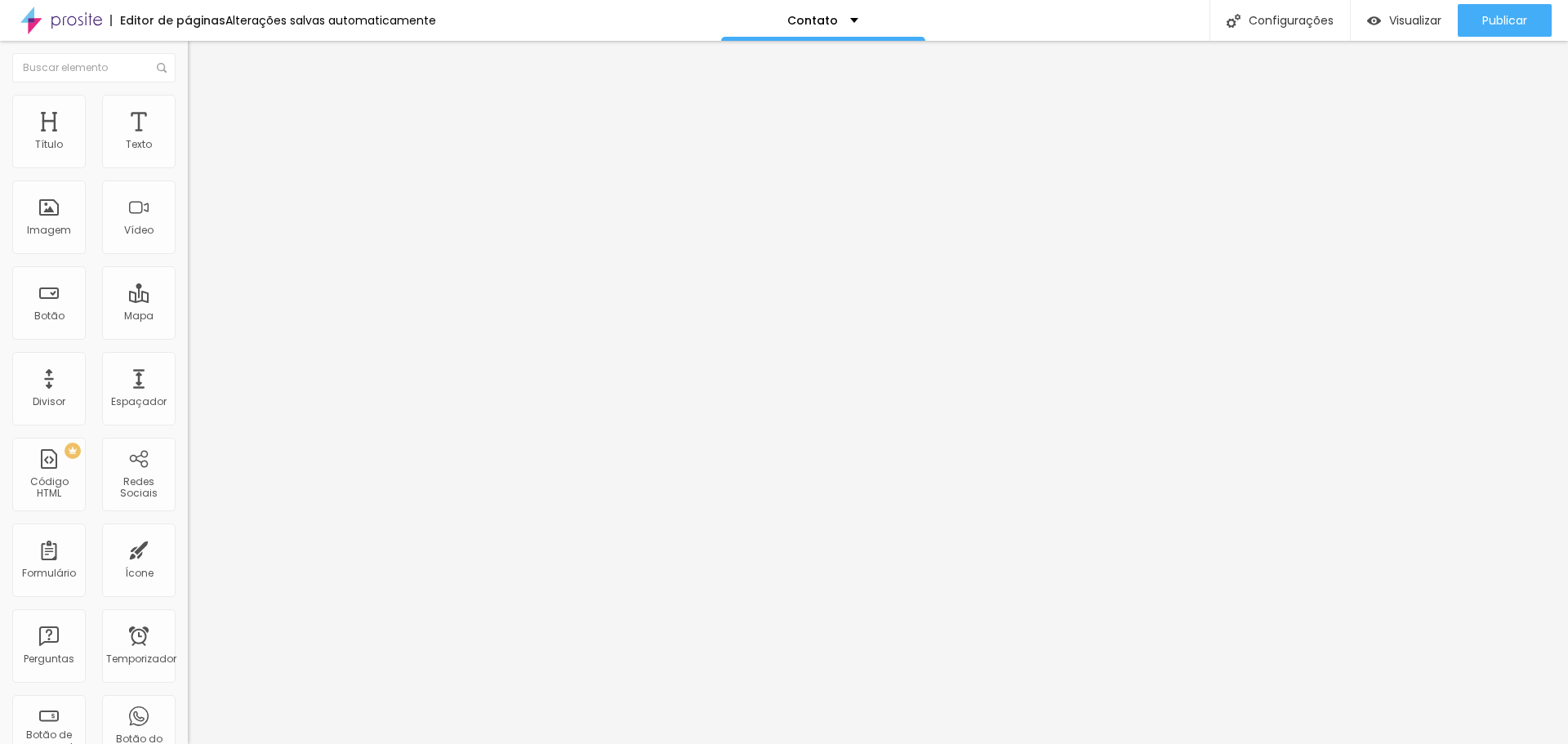
click at [187, 105] on li "Estilo" at bounding box center [281, 103] width 187 height 16
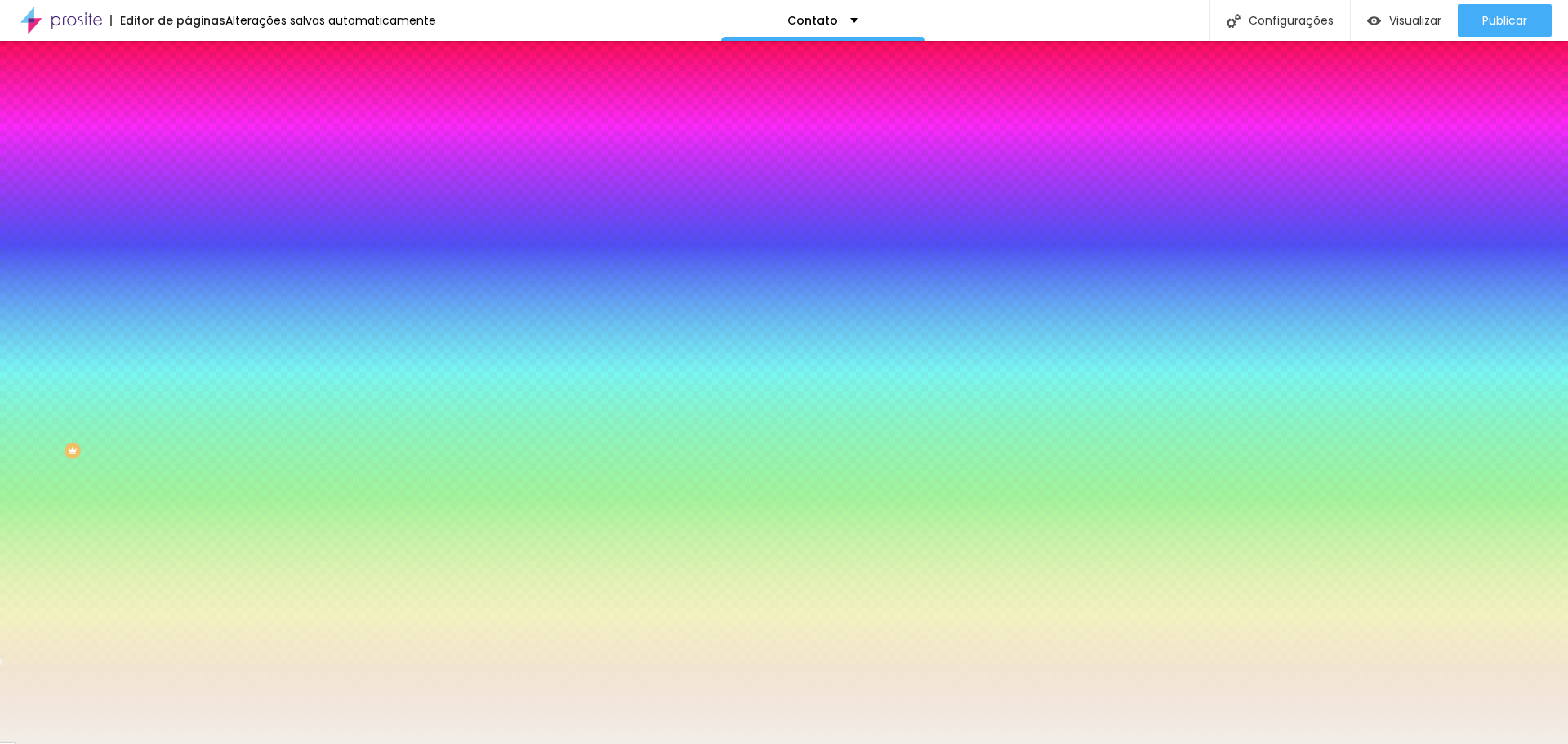
type input "#F2EFE8"
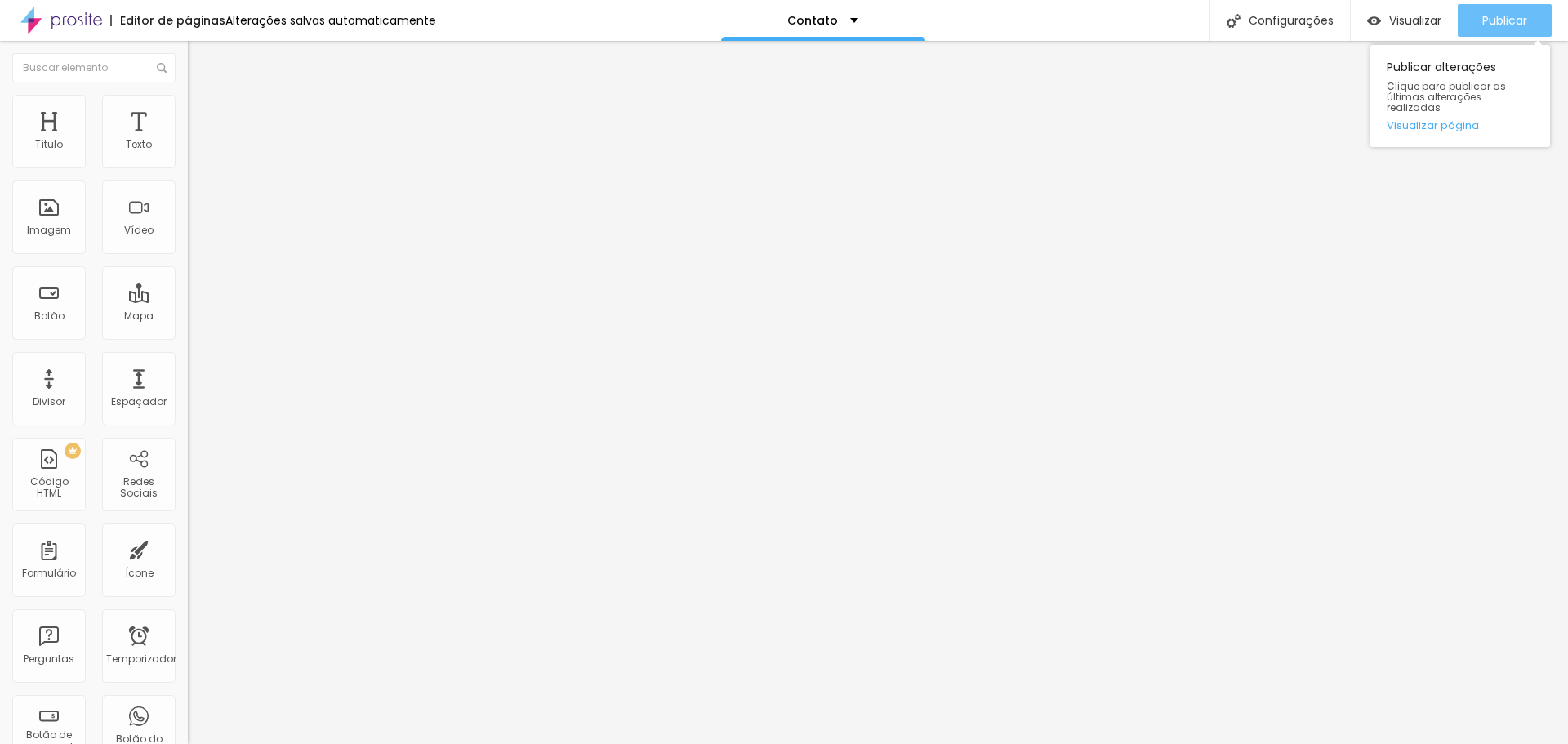
click at [1520, 19] on font "Publicar" at bounding box center [1505, 21] width 45 height 16
click at [1516, 26] on font "Publicar" at bounding box center [1505, 21] width 45 height 16
